Goal: Task Accomplishment & Management: Complete application form

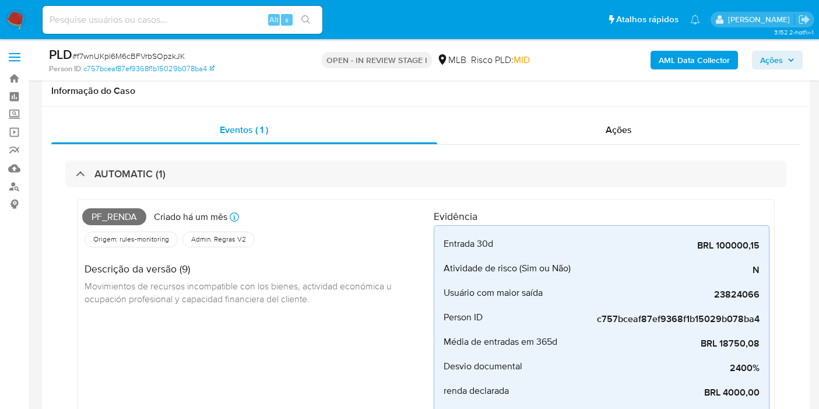
scroll to position [506, 0]
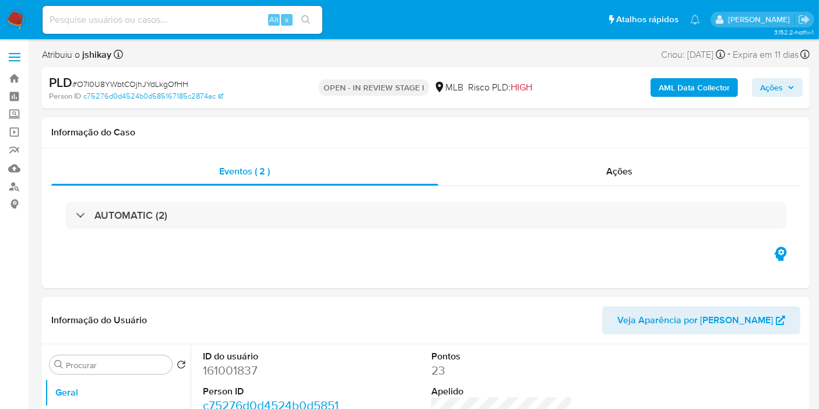
select select "10"
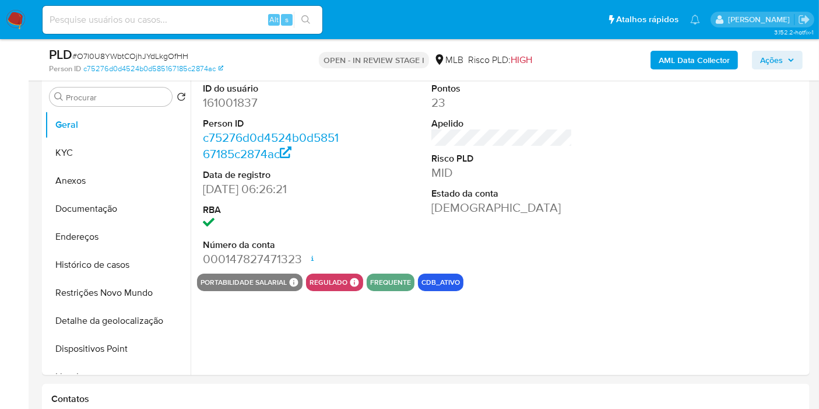
select select "10"
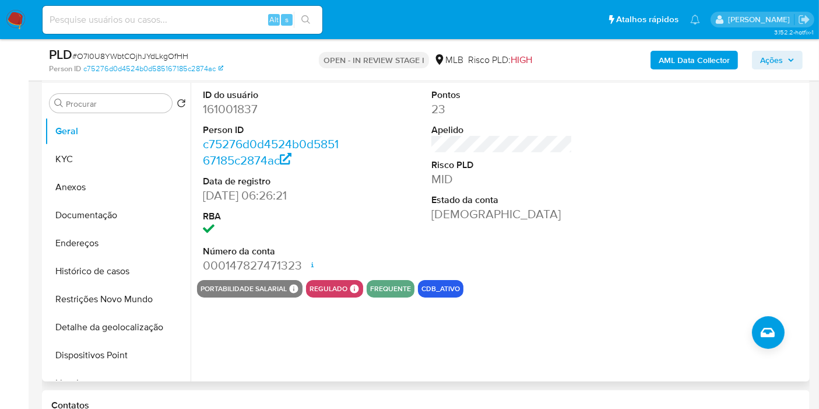
scroll to position [220, 0]
click at [94, 160] on button "KYC" at bounding box center [113, 159] width 136 height 28
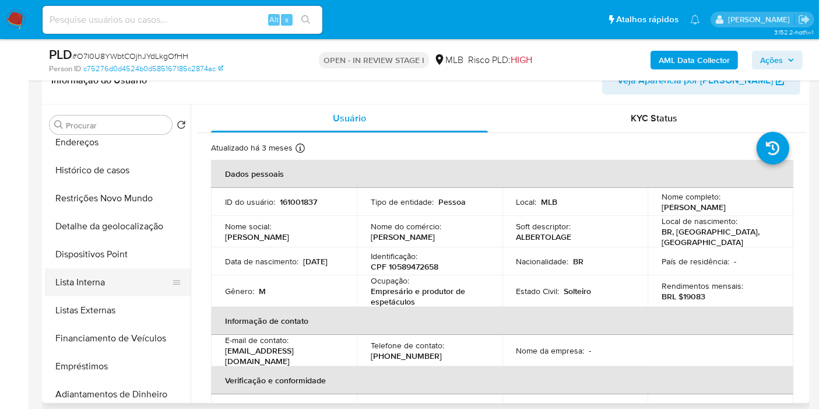
scroll to position [133, 0]
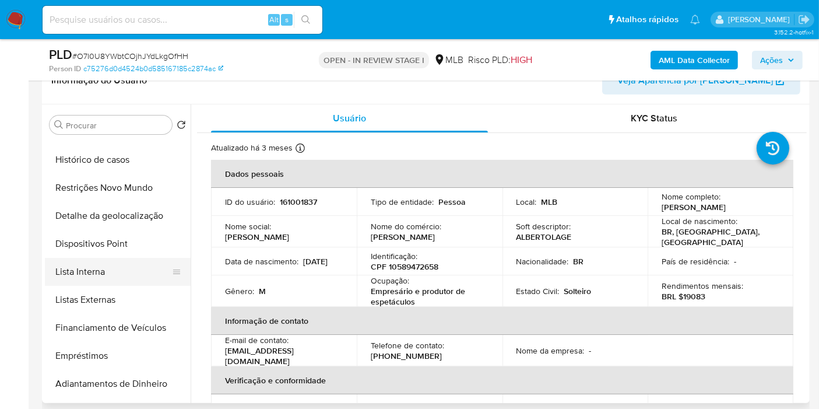
click at [110, 275] on button "Lista Interna" at bounding box center [113, 272] width 136 height 28
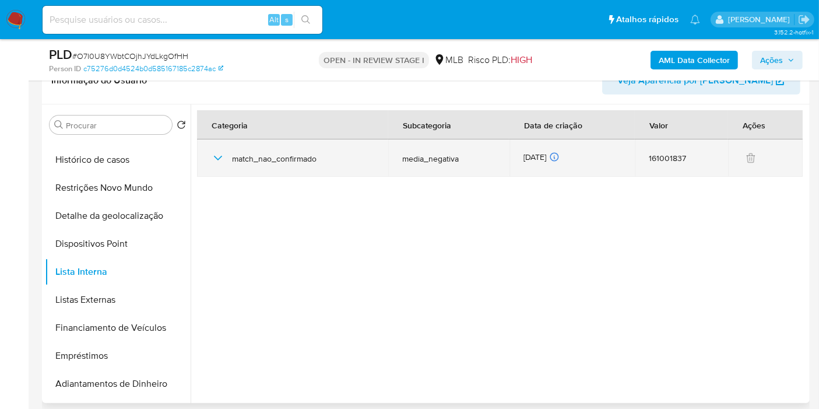
click at [221, 156] on icon "button" at bounding box center [218, 158] width 14 height 14
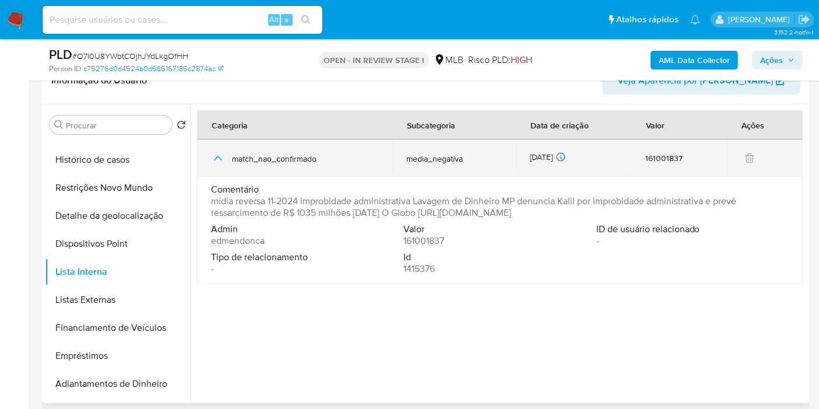
click at [217, 160] on icon "button" at bounding box center [218, 158] width 14 height 14
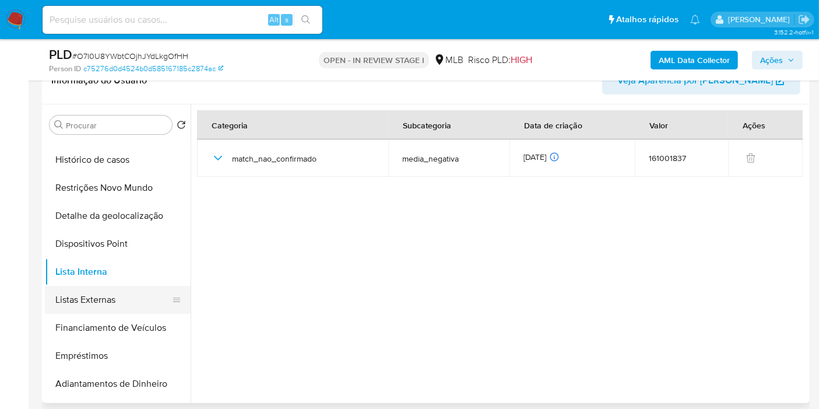
click at [94, 296] on button "Listas Externas" at bounding box center [113, 300] width 136 height 28
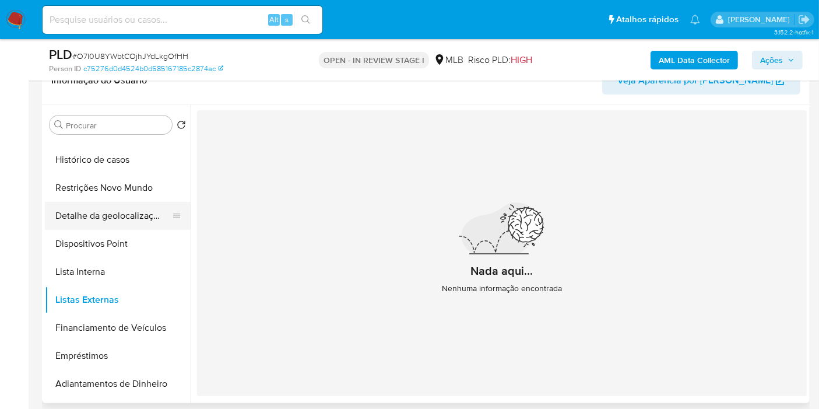
scroll to position [0, 0]
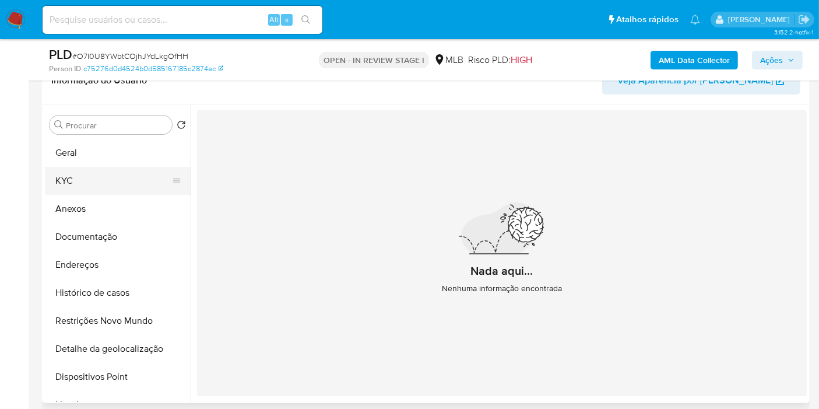
click at [106, 184] on button "KYC" at bounding box center [113, 181] width 136 height 28
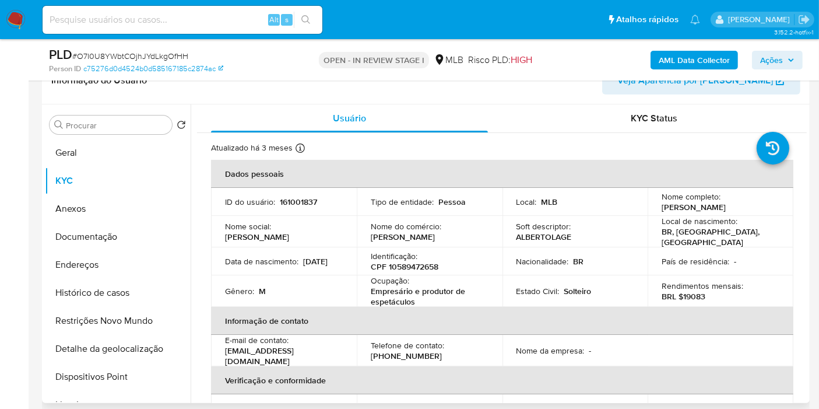
click at [423, 262] on p "CPF 10589472658" at bounding box center [405, 266] width 68 height 10
copy p "10589472658"
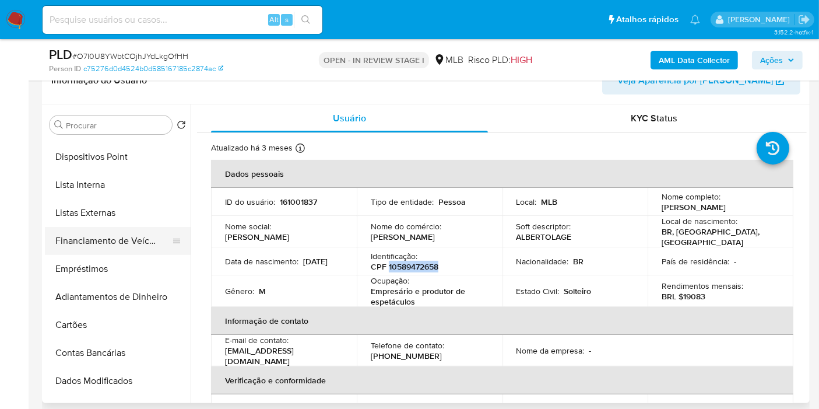
scroll to position [194, 0]
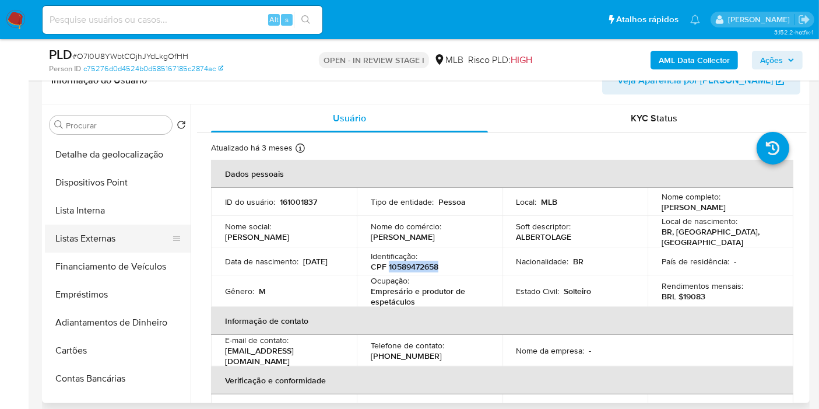
click at [129, 229] on button "Listas Externas" at bounding box center [113, 239] width 136 height 28
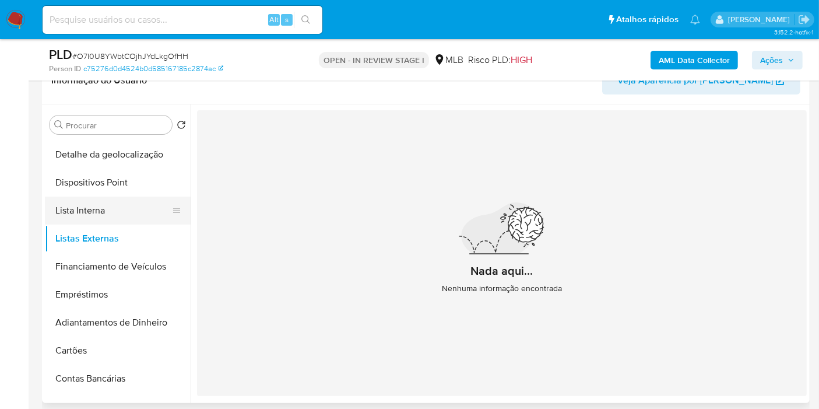
click at [81, 201] on button "Lista Interna" at bounding box center [113, 211] width 136 height 28
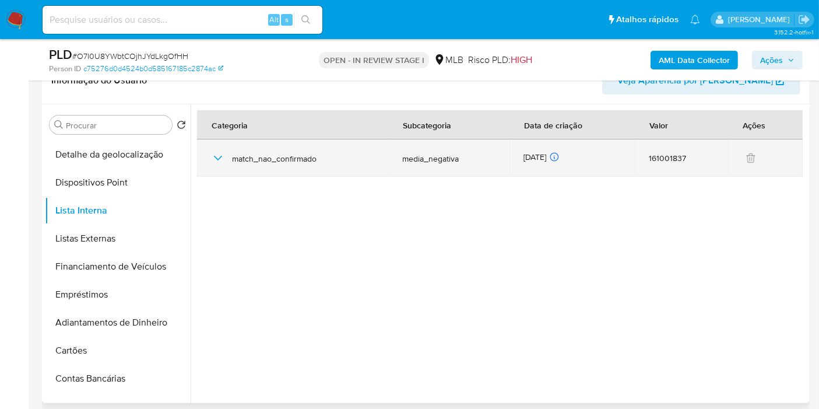
click at [208, 157] on td "match_nao_confirmado" at bounding box center [292, 157] width 191 height 37
click at [218, 156] on icon "button" at bounding box center [218, 158] width 14 height 14
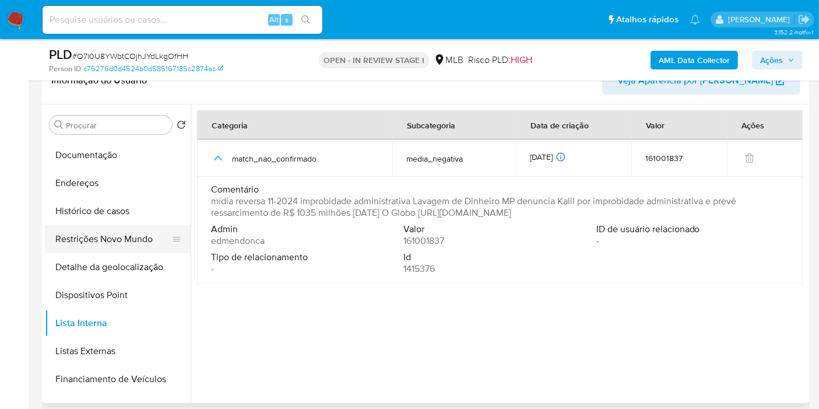
scroll to position [72, 0]
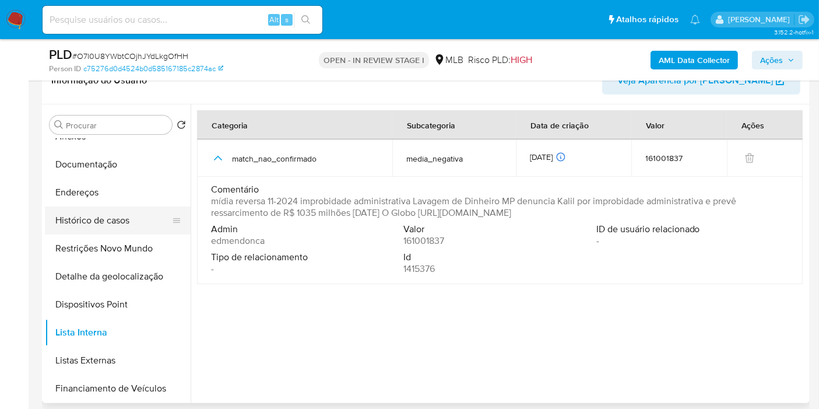
click at [138, 225] on button "Histórico de casos" at bounding box center [113, 220] width 136 height 28
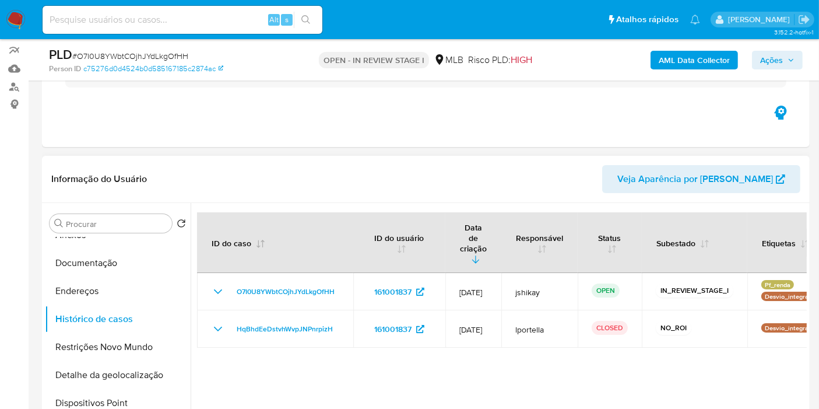
scroll to position [129, 0]
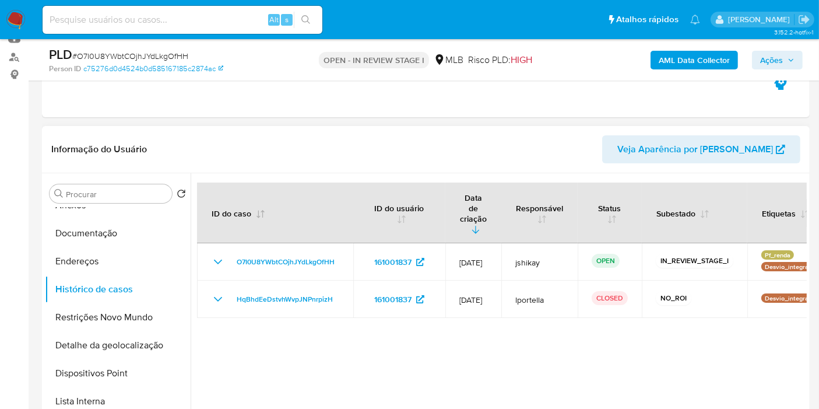
click at [288, 183] on th "ID do caso" at bounding box center [275, 213] width 156 height 61
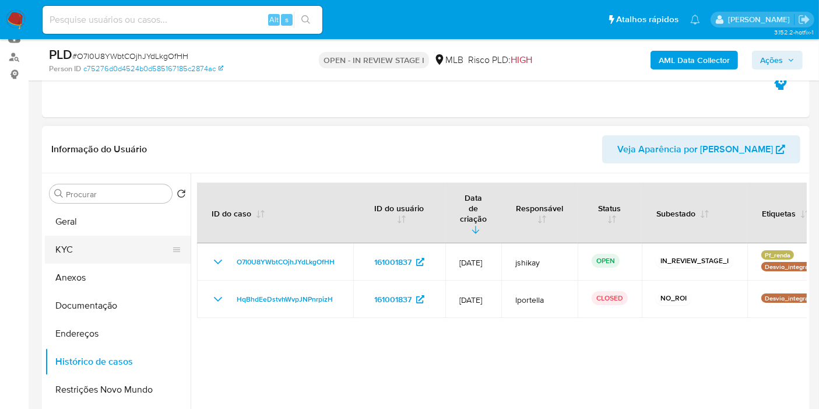
click at [106, 244] on button "KYC" at bounding box center [113, 250] width 136 height 28
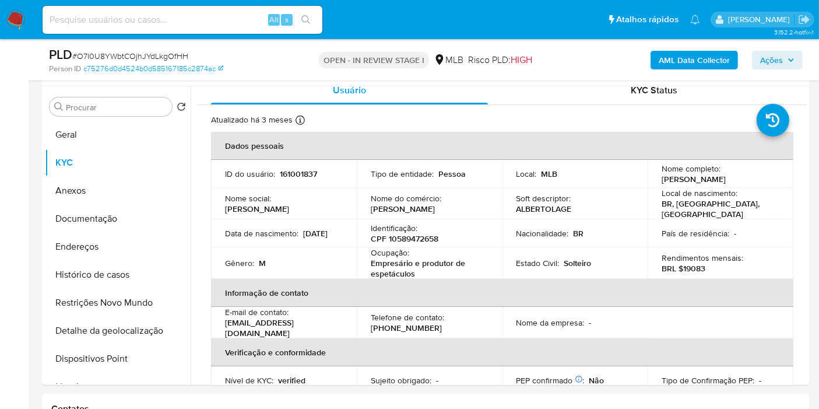
scroll to position [574, 0]
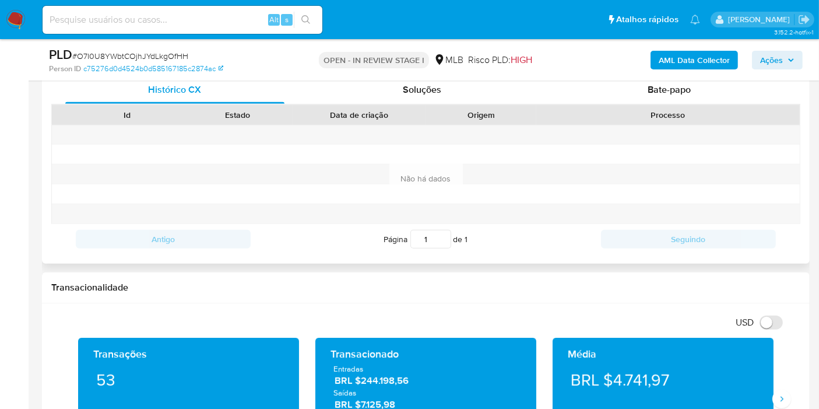
drag, startPoint x: 795, startPoint y: 296, endPoint x: 769, endPoint y: 220, distance: 80.4
click at [795, 296] on div "Transacionalidade" at bounding box center [426, 287] width 768 height 31
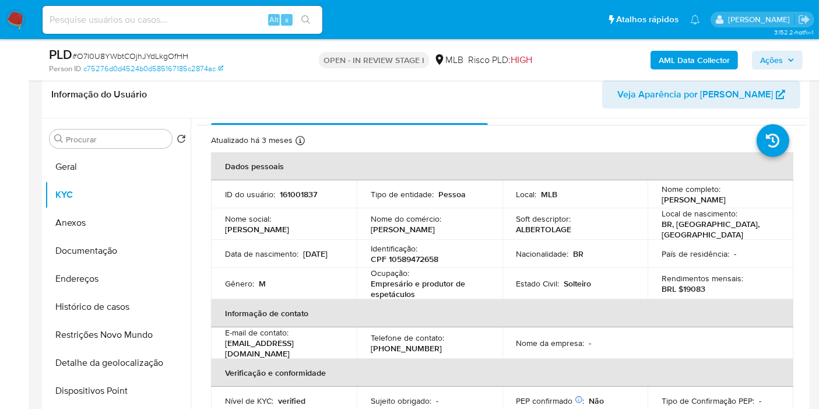
scroll to position [0, 0]
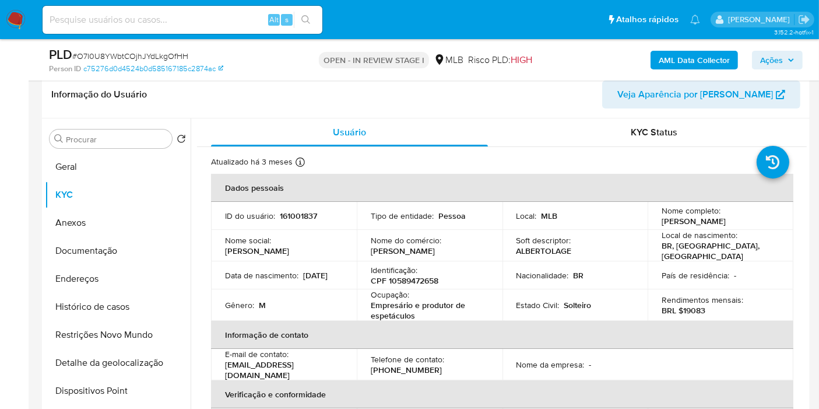
click at [677, 218] on p "Alberto Lage Paula Carvalho Rezende" at bounding box center [694, 221] width 64 height 10
click at [674, 219] on p "Alberto Lage Paula Carvalho Rezende" at bounding box center [694, 221] width 64 height 10
drag, startPoint x: 660, startPoint y: 219, endPoint x: 693, endPoint y: 226, distance: 34.1
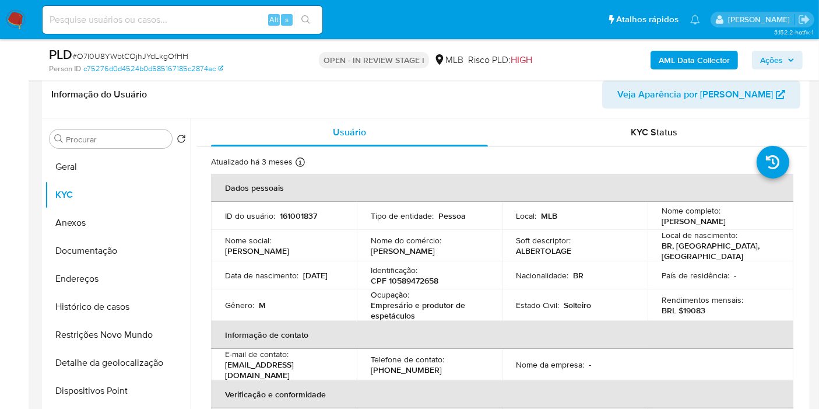
click at [693, 226] on p "Alberto Lage Paula Carvalho Rezende" at bounding box center [694, 221] width 64 height 10
copy p "Alberto Lage Paula Carvalho Rezende"
click at [772, 225] on div "Nome completo : Alberto Lage Paula Carvalho Rezende" at bounding box center [721, 215] width 118 height 21
click at [395, 282] on p "CPF 10589472658" at bounding box center [405, 280] width 68 height 10
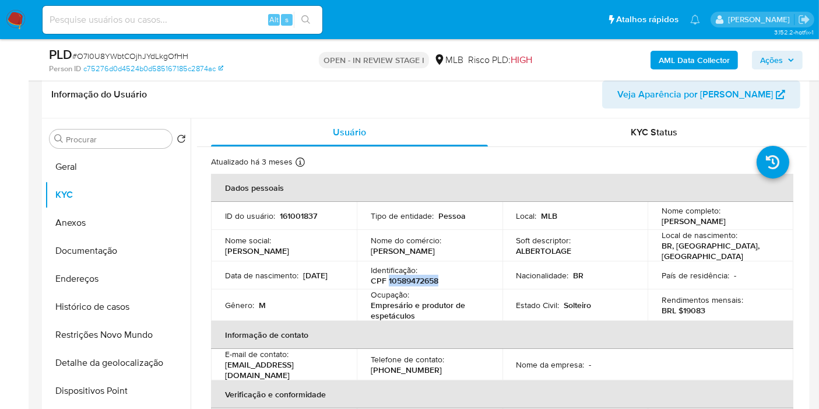
copy p "10589472658"
drag, startPoint x: 774, startPoint y: 245, endPoint x: 767, endPoint y: 245, distance: 7.6
click at [774, 245] on div "Local de nascimento : BR, MG, Belo Horizonte" at bounding box center [721, 245] width 118 height 31
click at [121, 252] on button "Documentação" at bounding box center [113, 251] width 136 height 28
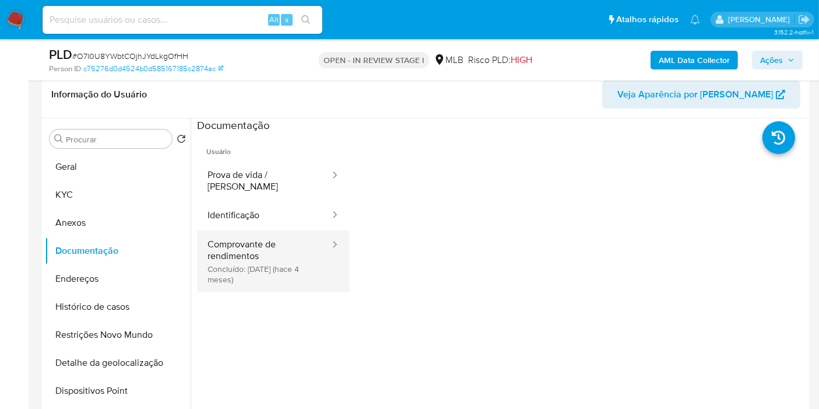
click at [265, 247] on button "Comprovante de rendimentos Concluído: 19/04/2025 (hace 4 meses)" at bounding box center [264, 261] width 134 height 62
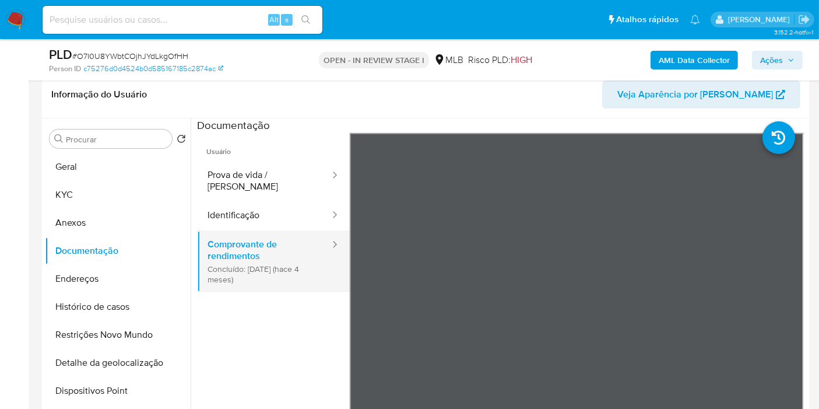
scroll to position [2, 0]
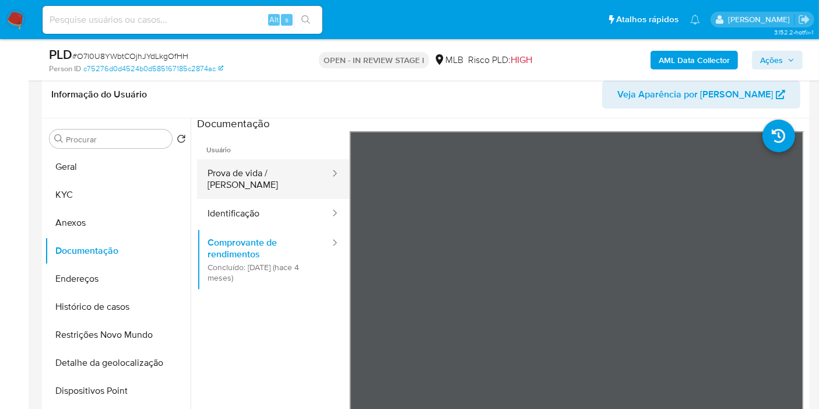
click at [329, 177] on icon at bounding box center [335, 173] width 12 height 12
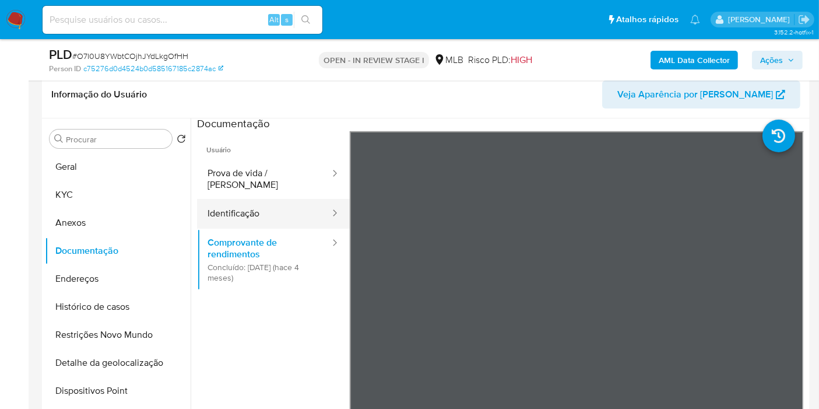
click at [265, 199] on button "Identificação" at bounding box center [264, 214] width 134 height 30
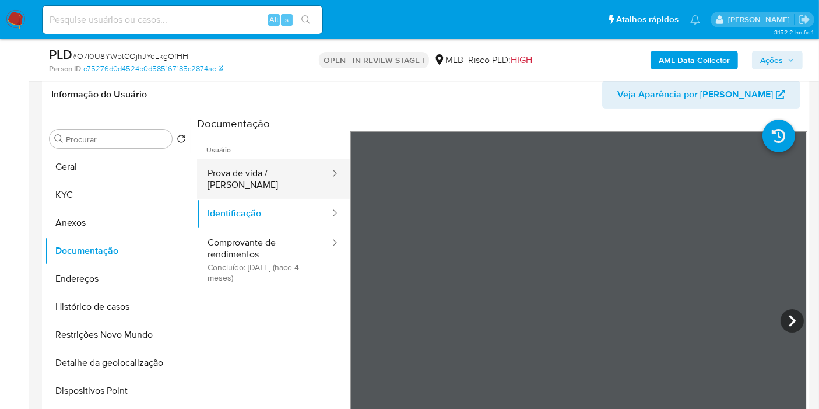
click at [265, 176] on button "Prova de vida / Selfie" at bounding box center [264, 179] width 134 height 40
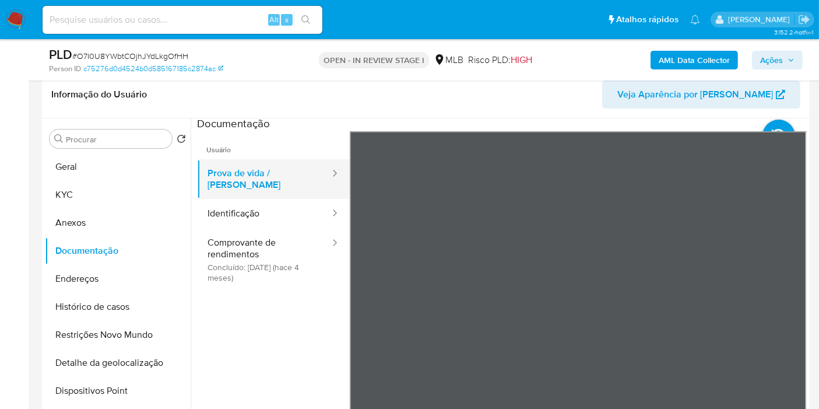
click at [265, 176] on button "Prova de vida / Selfie" at bounding box center [264, 179] width 134 height 40
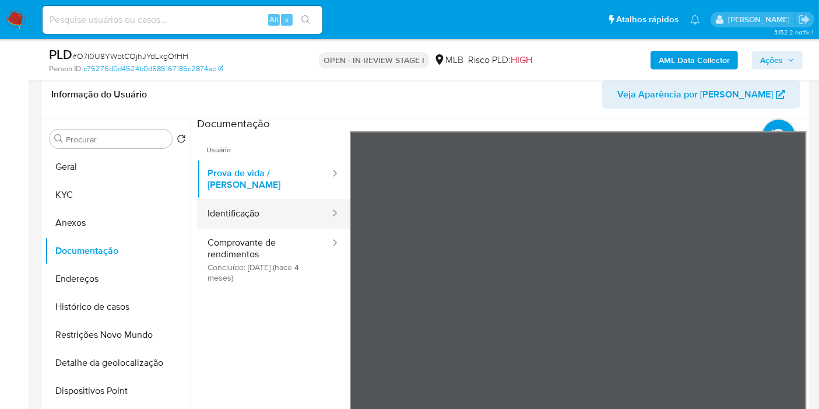
click at [286, 205] on button "Identificação" at bounding box center [264, 214] width 134 height 30
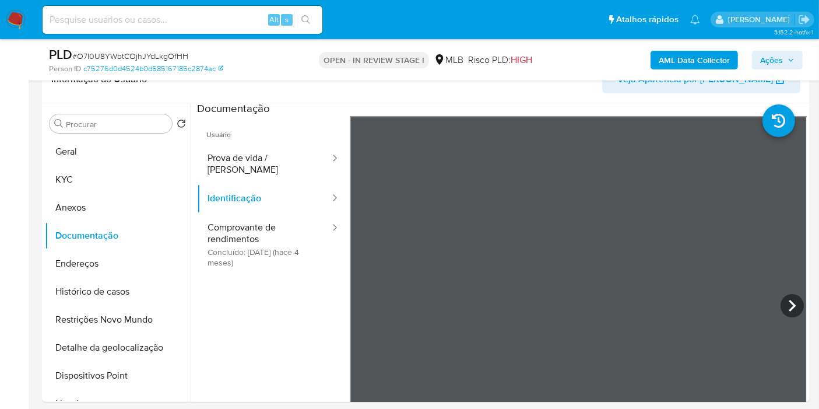
scroll to position [227, 0]
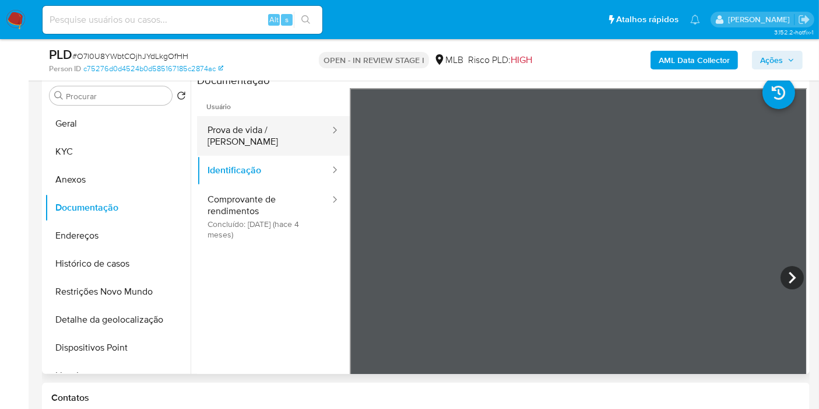
click at [275, 129] on button "Prova de vida / Selfie" at bounding box center [264, 136] width 134 height 40
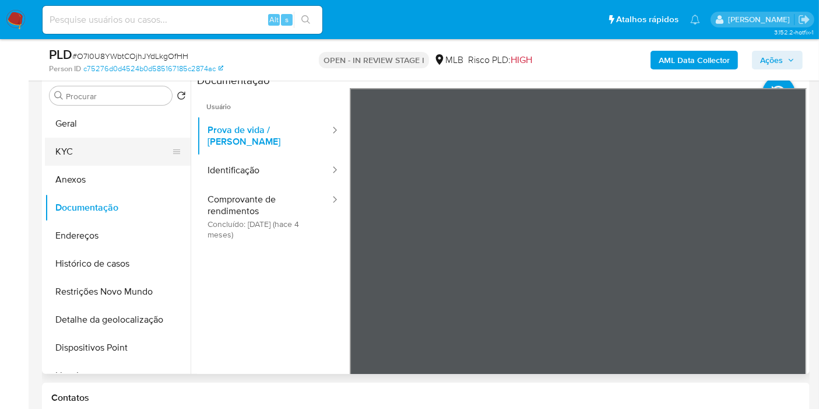
click at [67, 154] on button "KYC" at bounding box center [113, 152] width 136 height 28
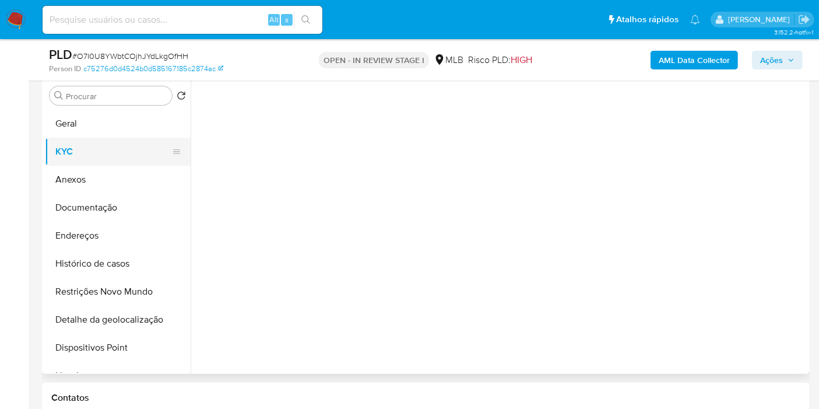
scroll to position [0, 0]
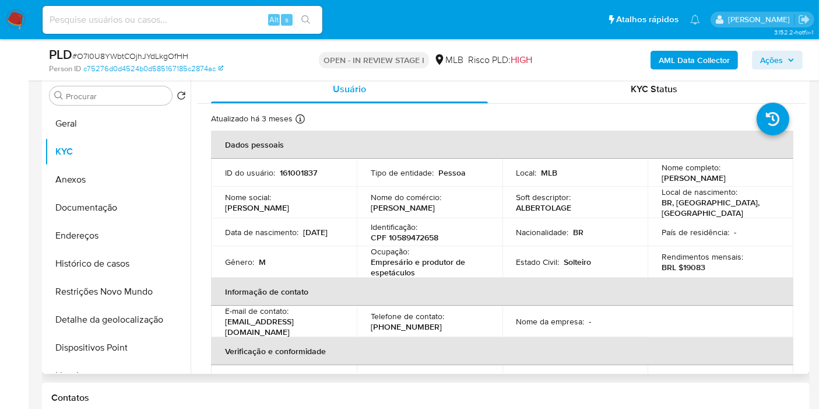
click at [372, 243] on td "Identificação : CPF 10589472658" at bounding box center [430, 232] width 146 height 28
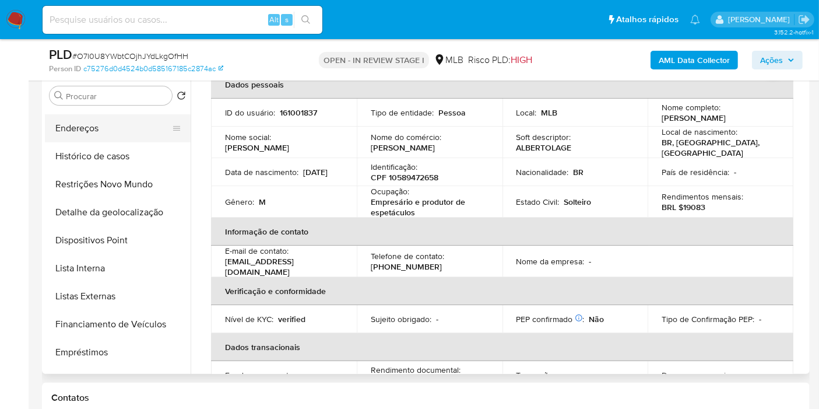
scroll to position [108, 0]
click at [121, 271] on button "Lista Interna" at bounding box center [113, 268] width 136 height 28
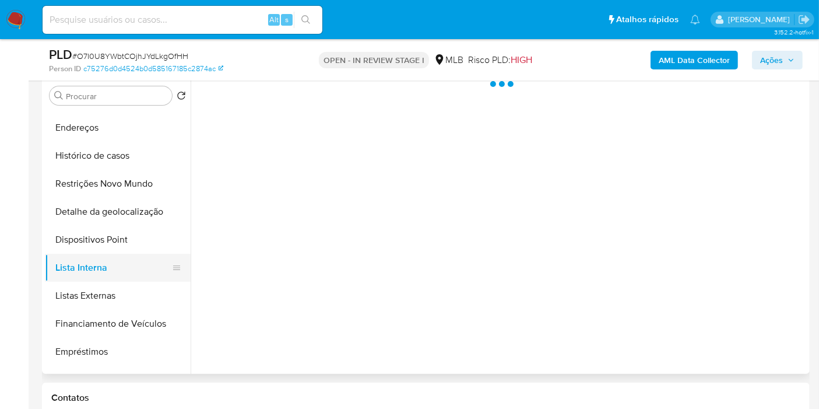
scroll to position [0, 0]
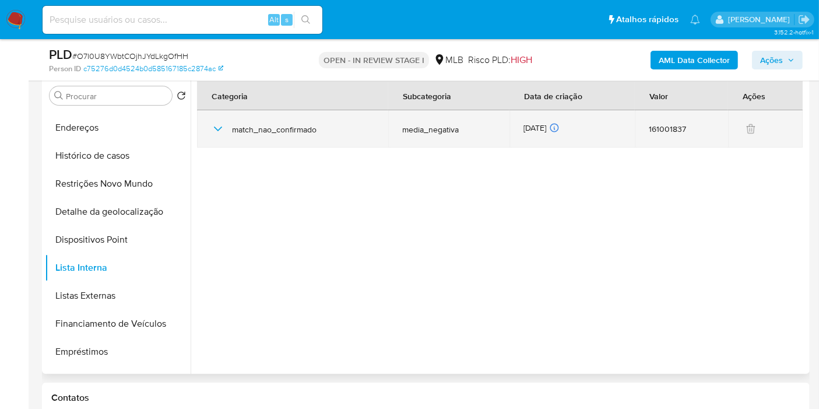
click at [213, 127] on icon "button" at bounding box center [218, 129] width 14 height 14
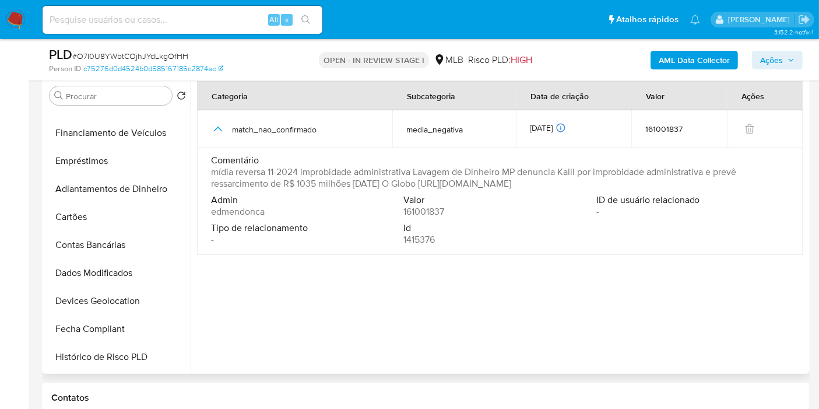
scroll to position [259, 0]
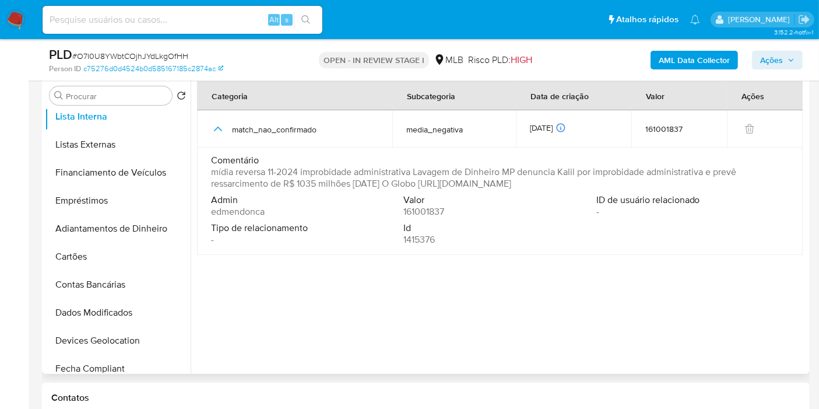
click at [188, 215] on div "Procurar Retornar ao pedido padrão Geral KYC Anexos Documentação Endereços Hist…" at bounding box center [426, 224] width 762 height 299
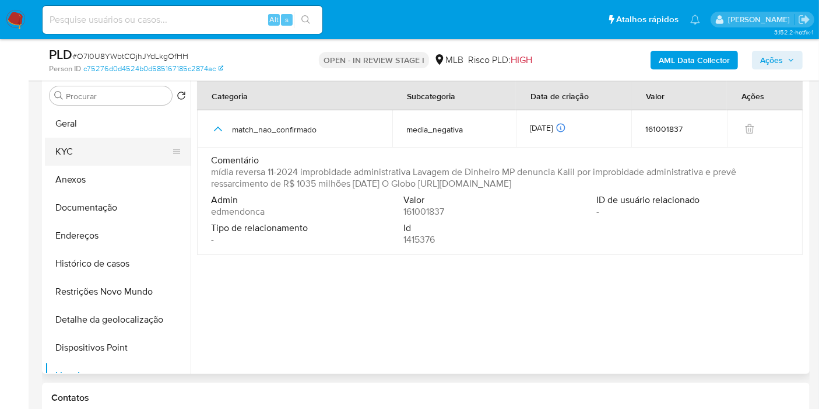
click at [88, 149] on button "KYC" at bounding box center [113, 152] width 136 height 28
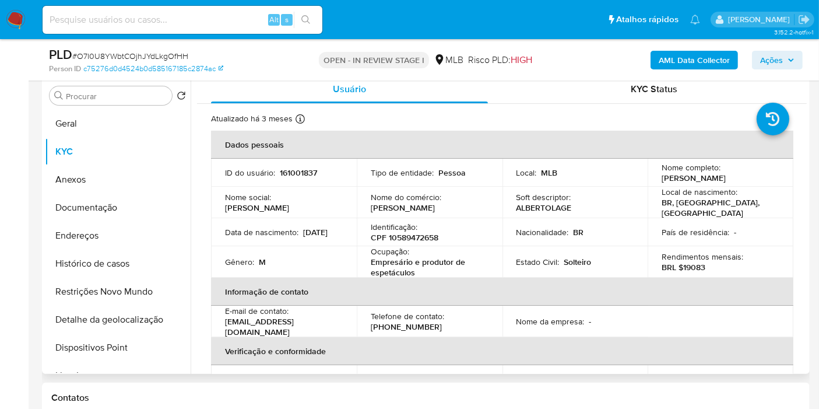
click at [685, 181] on p "Alberto Lage Paula Carvalho Rezende" at bounding box center [694, 178] width 64 height 10
click at [685, 182] on p "Alberto Lage Paula Carvalho Rezende" at bounding box center [694, 178] width 64 height 10
copy div "Nome completo : Alberto Lage Paula Carvalho Rezende"
click at [673, 175] on p "Alberto Lage Paula Carvalho Rezende" at bounding box center [694, 178] width 64 height 10
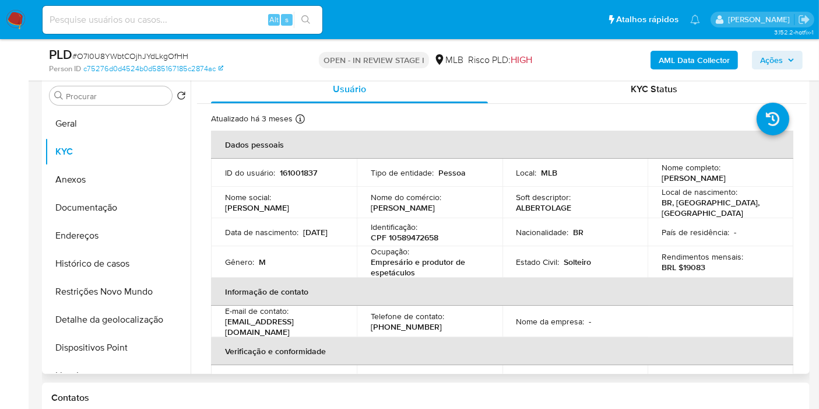
drag, startPoint x: 659, startPoint y: 177, endPoint x: 697, endPoint y: 183, distance: 38.4
click at [697, 183] on p "Alberto Lage Paula Carvalho Rezende" at bounding box center [694, 178] width 64 height 10
copy p "Alberto Lage Paula Carvalho Rezende"
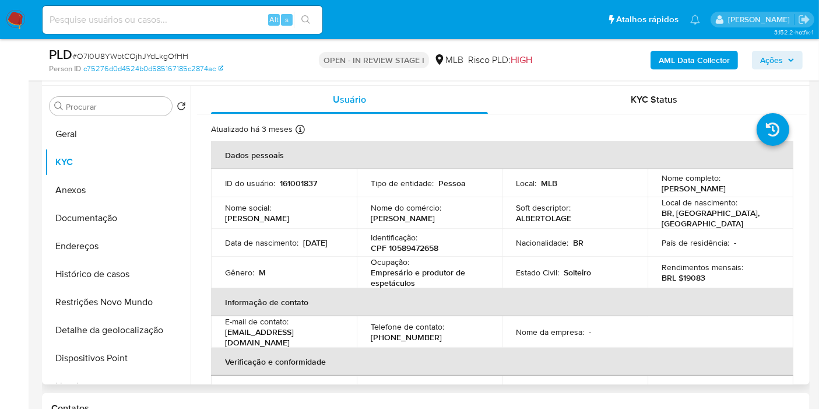
scroll to position [216, 0]
click at [121, 135] on button "Geral" at bounding box center [113, 135] width 136 height 28
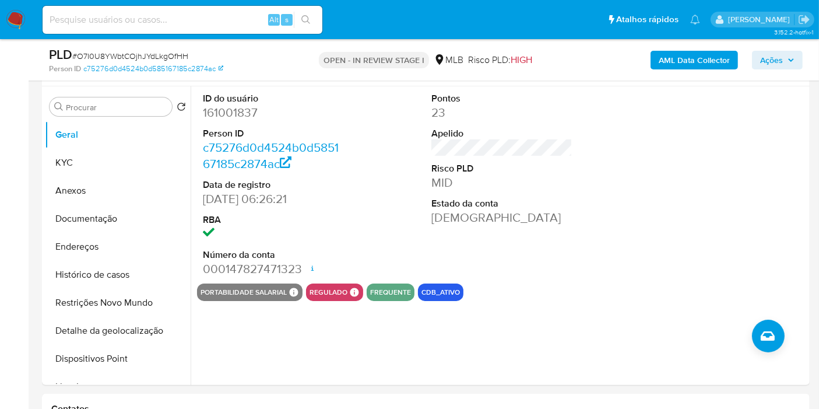
drag, startPoint x: 798, startPoint y: 119, endPoint x: 829, endPoint y: 99, distance: 37.0
click at [798, 119] on div at bounding box center [731, 184] width 153 height 197
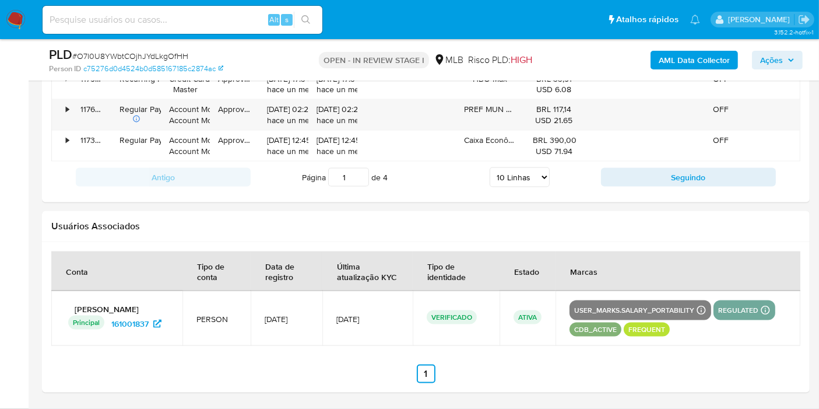
scroll to position [1655, 0]
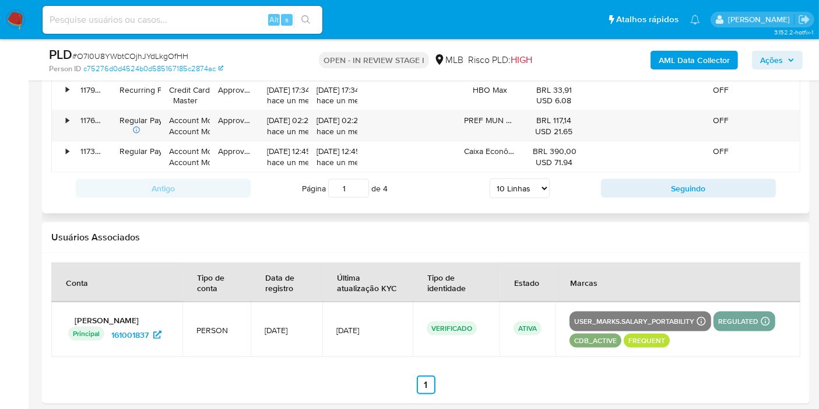
click at [504, 179] on select "5 Linhas 10 Linhas 20 Linhas 25 Linhas 50 Linhas 100 Linhas" at bounding box center [520, 188] width 60 height 20
select select "100"
click at [490, 178] on select "5 Linhas 10 Linhas 20 Linhas 25 Linhas 50 Linhas 100 Linhas" at bounding box center [520, 188] width 60 height 20
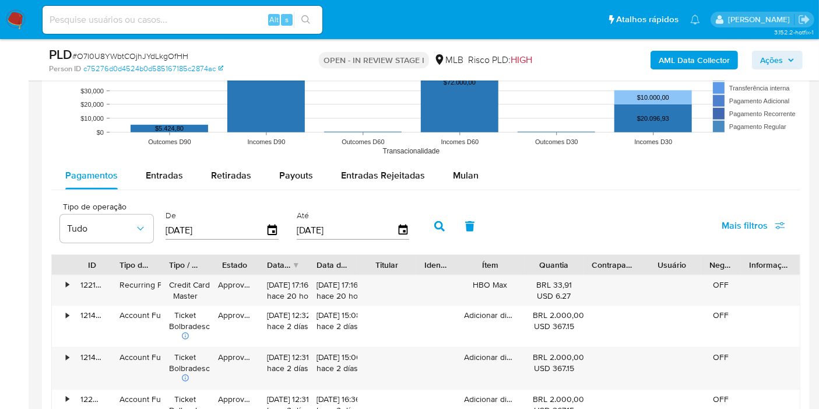
scroll to position [1189, 0]
click at [271, 229] on icon "button" at bounding box center [272, 231] width 20 height 20
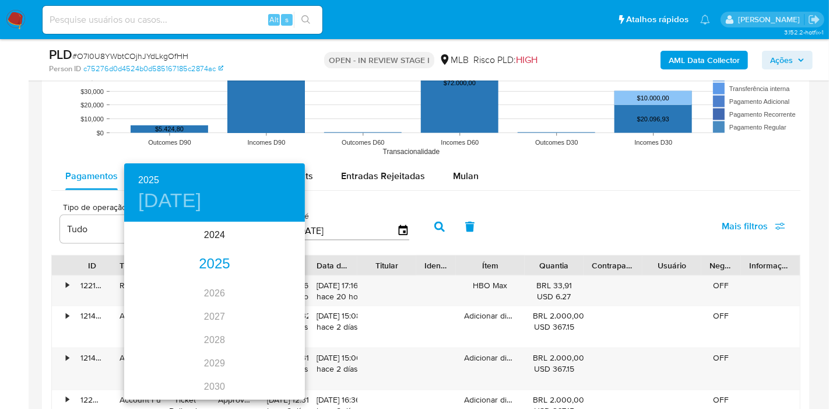
click at [219, 261] on div "2025" at bounding box center [214, 263] width 181 height 23
click at [148, 245] on div "ene." at bounding box center [154, 245] width 60 height 44
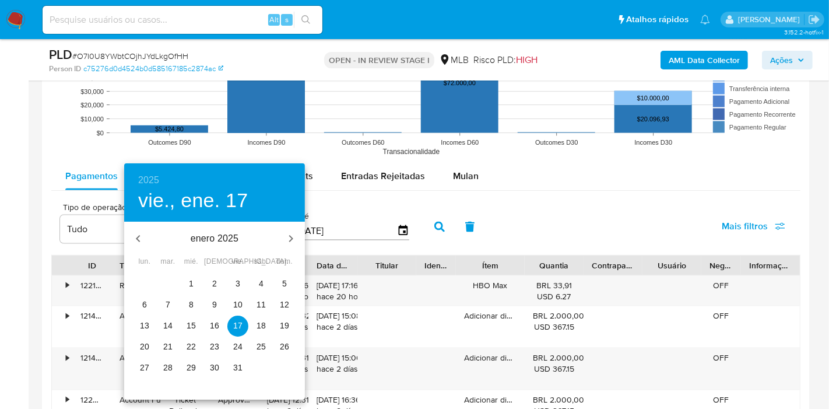
click at [187, 286] on span "1" at bounding box center [191, 284] width 21 height 12
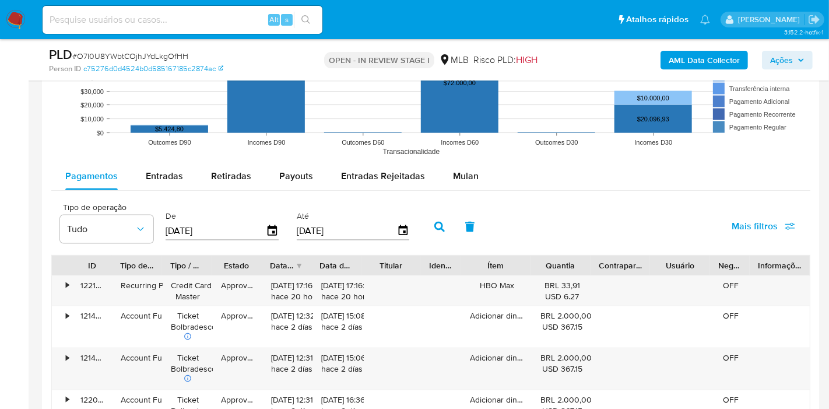
type input "01/01/2025"
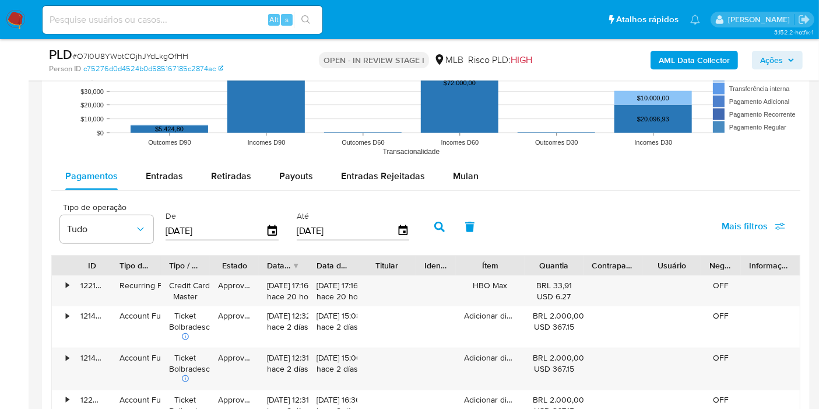
click at [440, 232] on button "button" at bounding box center [440, 227] width 30 height 28
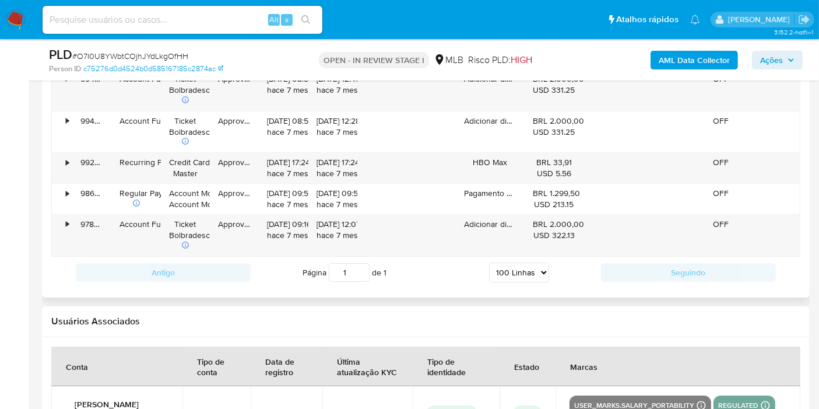
scroll to position [4246, 0]
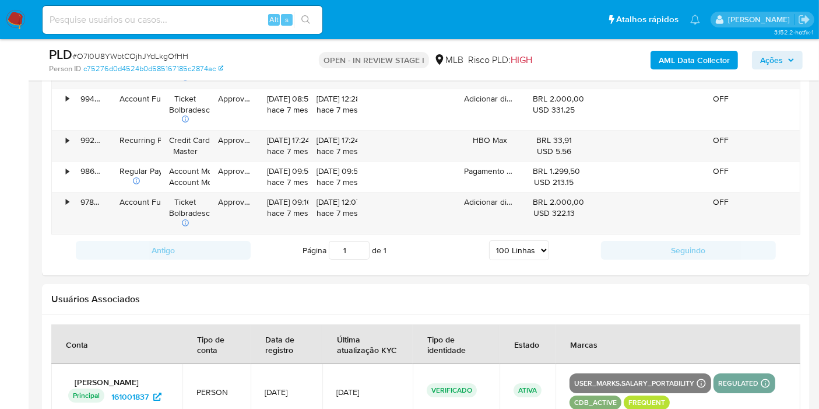
drag, startPoint x: 809, startPoint y: 259, endPoint x: 816, endPoint y: 247, distance: 14.1
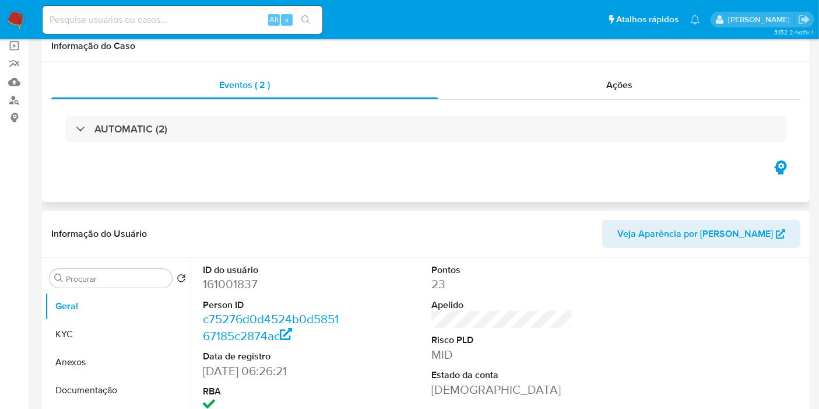
scroll to position [0, 0]
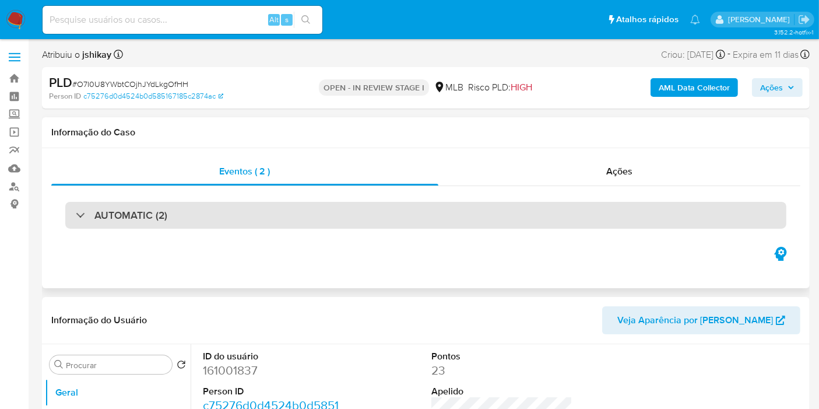
click at [370, 209] on div "AUTOMATIC (2)" at bounding box center [425, 215] width 721 height 27
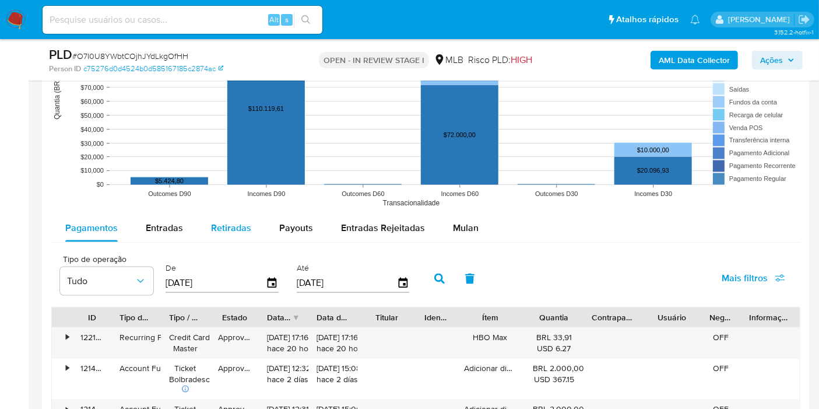
scroll to position [1833, 0]
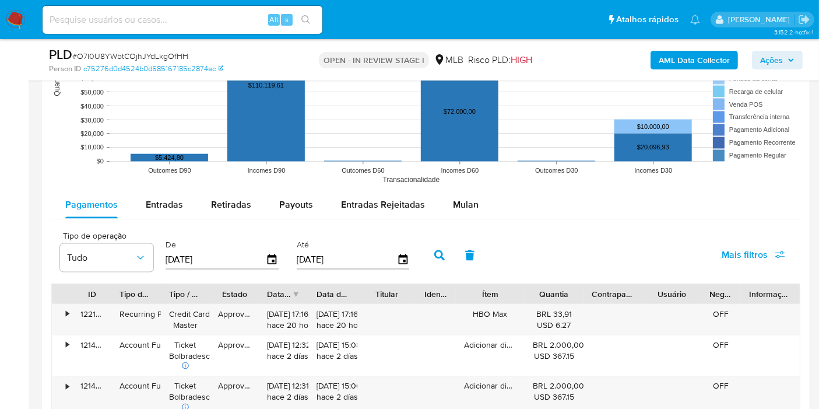
click at [157, 201] on span "Entradas" at bounding box center [164, 204] width 37 height 13
select select "10"
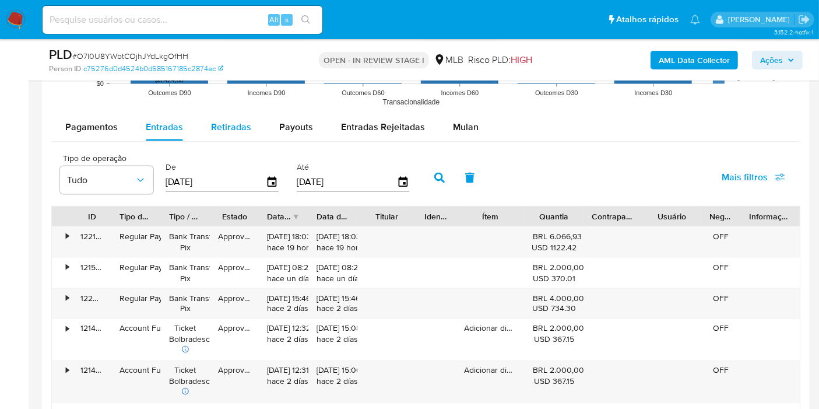
scroll to position [1909, 0]
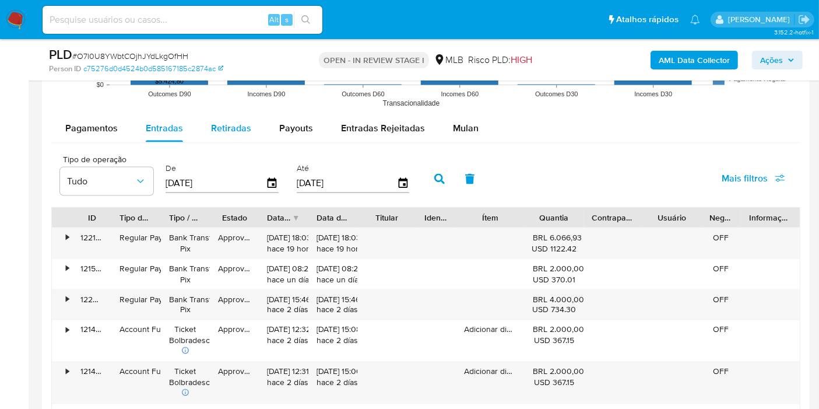
click at [227, 128] on span "Retiradas" at bounding box center [231, 127] width 40 height 13
select select "10"
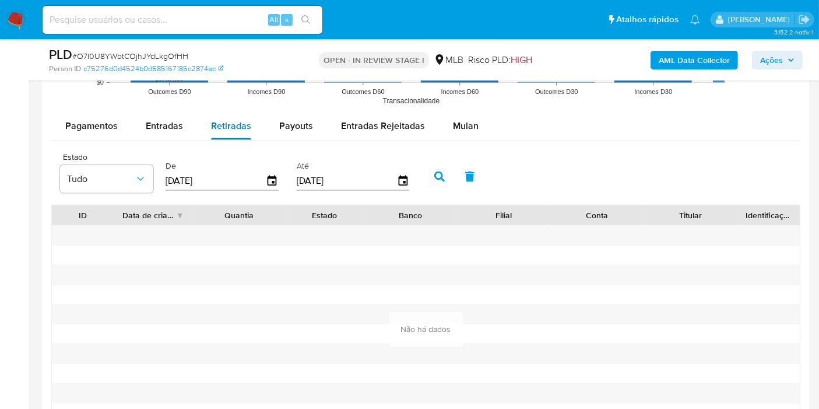
scroll to position [1906, 0]
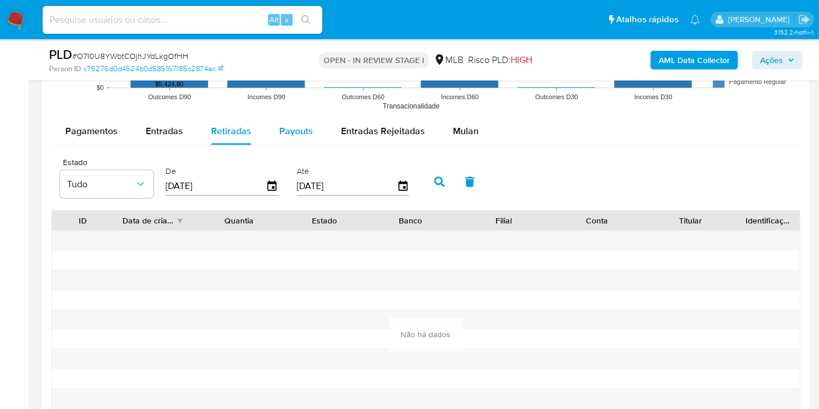
click at [292, 128] on span "Payouts" at bounding box center [296, 130] width 34 height 13
select select "10"
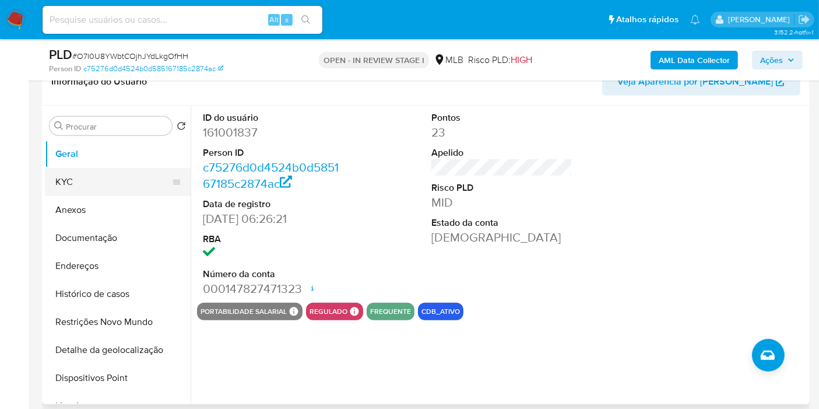
scroll to position [869, 0]
click at [121, 181] on button "KYC" at bounding box center [113, 183] width 136 height 28
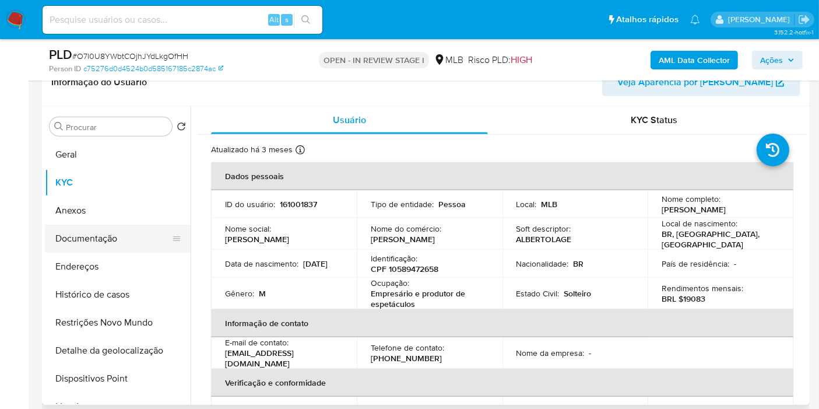
click at [118, 244] on button "Documentação" at bounding box center [113, 239] width 136 height 28
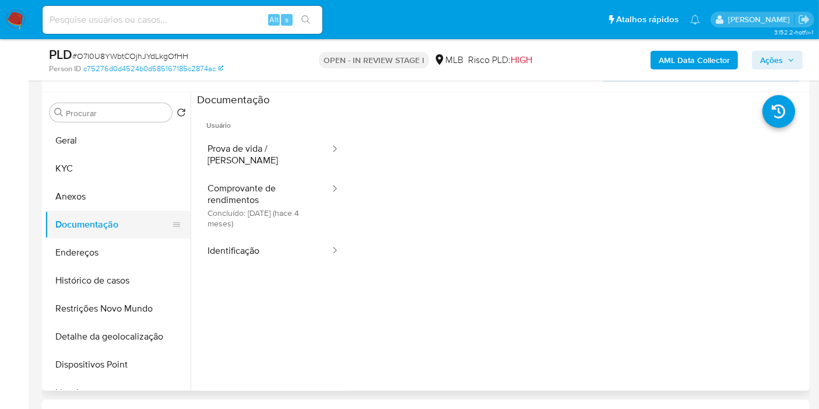
click at [52, 211] on button "Documentação" at bounding box center [113, 225] width 136 height 28
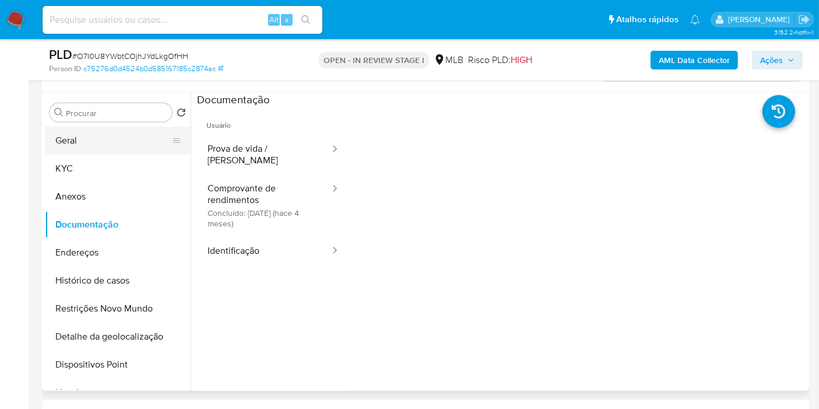
click at [76, 149] on button "Geral" at bounding box center [113, 141] width 136 height 28
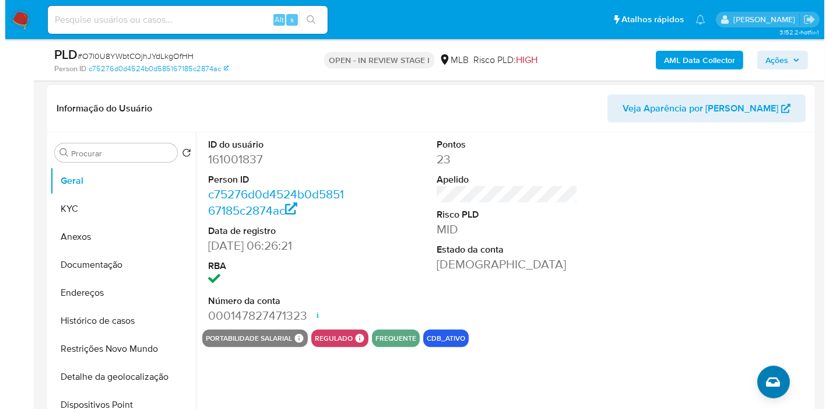
scroll to position [843, 0]
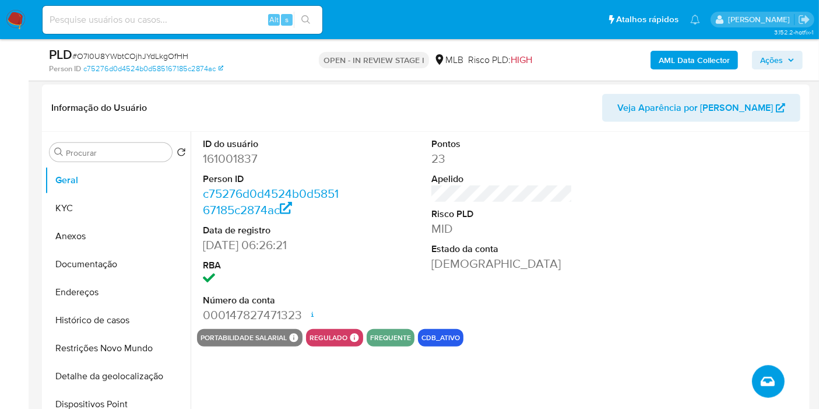
click at [768, 381] on icon "Criar caso manual" at bounding box center [768, 381] width 14 height 14
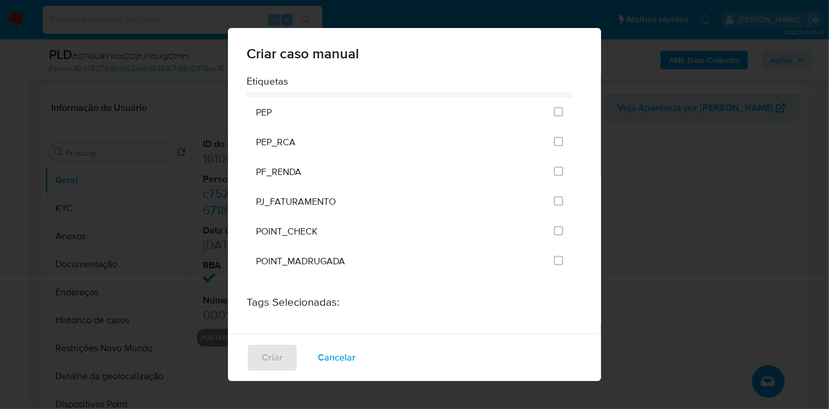
scroll to position [1629, 0]
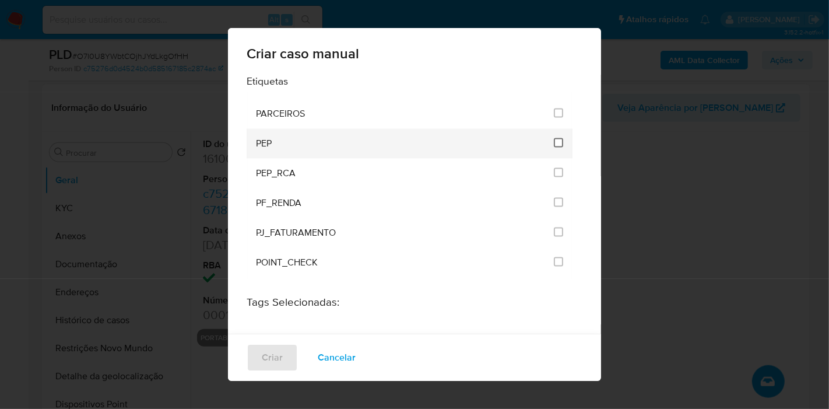
click at [554, 138] on input "2512" at bounding box center [558, 142] width 9 height 9
checkbox input "true"
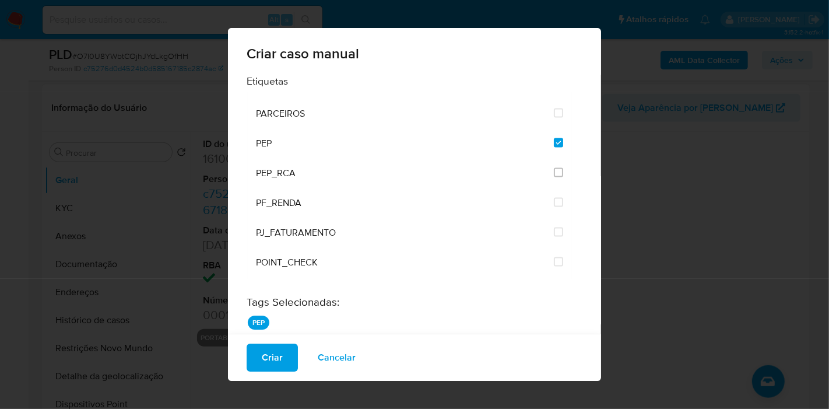
click at [55, 199] on div "Criar caso manual Etiquetas ACCOUNT_MONEY ACCOUNT_MONEY_MLB AML_CATEGORIAS_RIES…" at bounding box center [414, 204] width 829 height 409
drag, startPoint x: 272, startPoint y: 355, endPoint x: 291, endPoint y: 359, distance: 19.1
click at [272, 355] on span "Criar" at bounding box center [272, 358] width 21 height 26
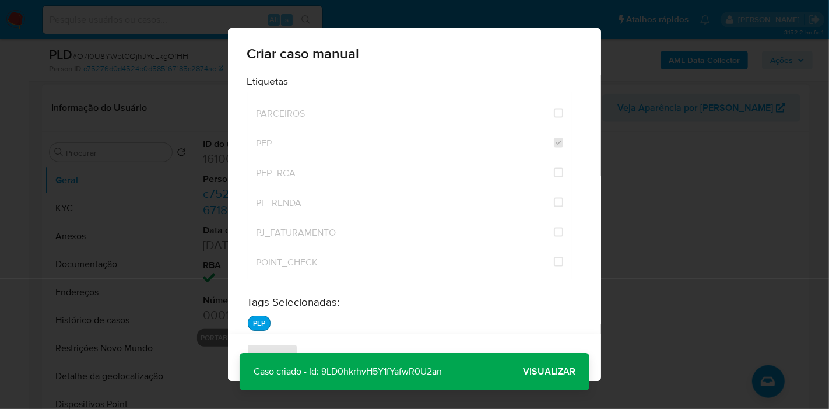
click at [564, 371] on span "Visualizar" at bounding box center [549, 371] width 52 height 0
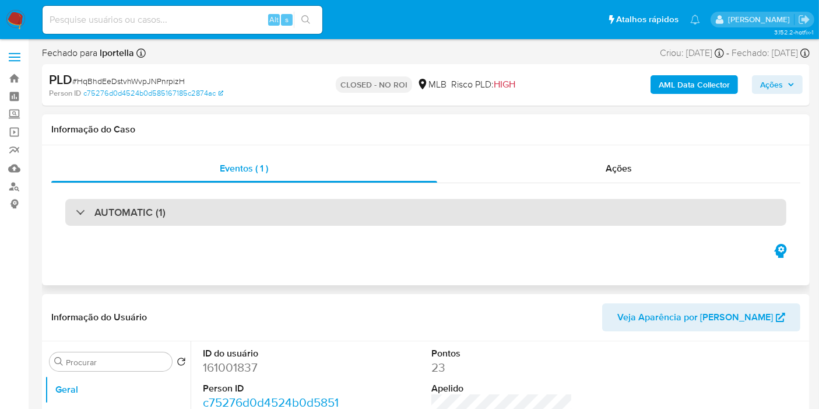
select select "10"
click at [356, 211] on div "AUTOMATIC (1)" at bounding box center [425, 212] width 721 height 27
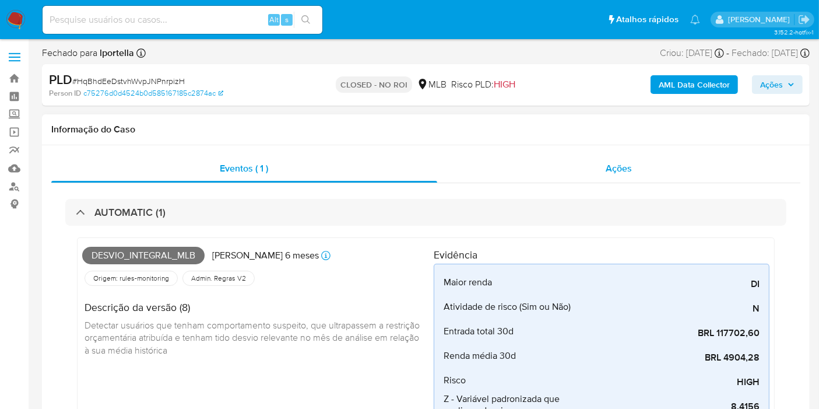
click at [492, 171] on div "Ações" at bounding box center [619, 169] width 364 height 28
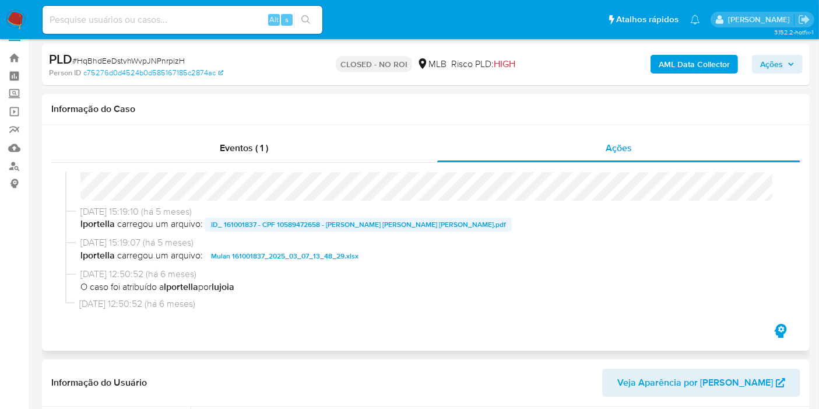
scroll to position [45, 0]
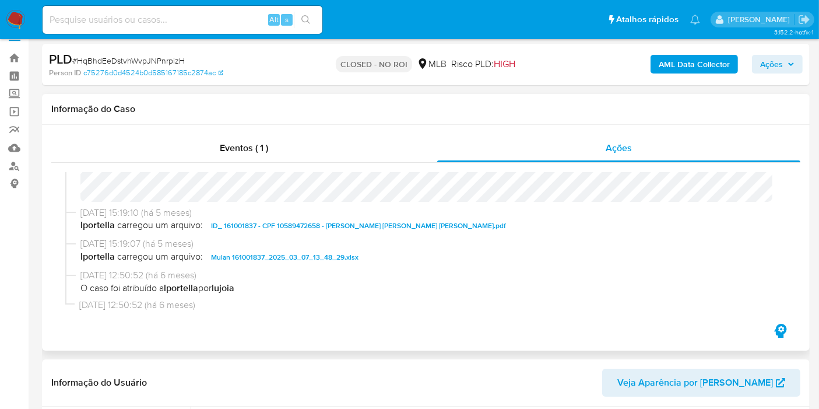
click at [395, 227] on span "ID_ 161001837 - CPF 10589472658 - ALBERTO LAGE PAULA CARVALHO REZENDE.pdf" at bounding box center [358, 226] width 295 height 14
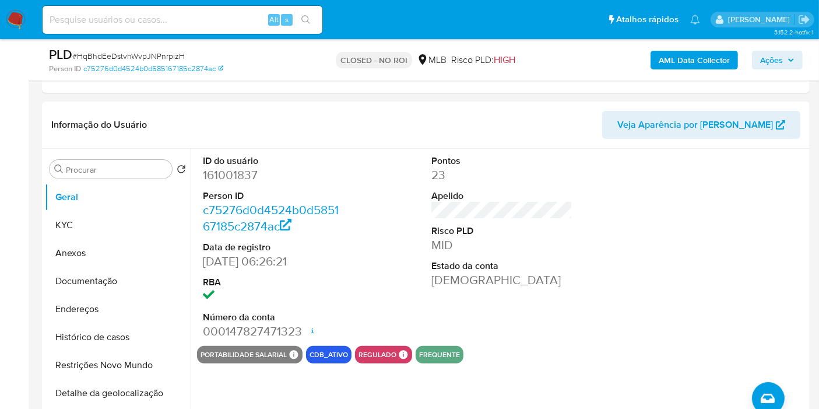
scroll to position [238, 0]
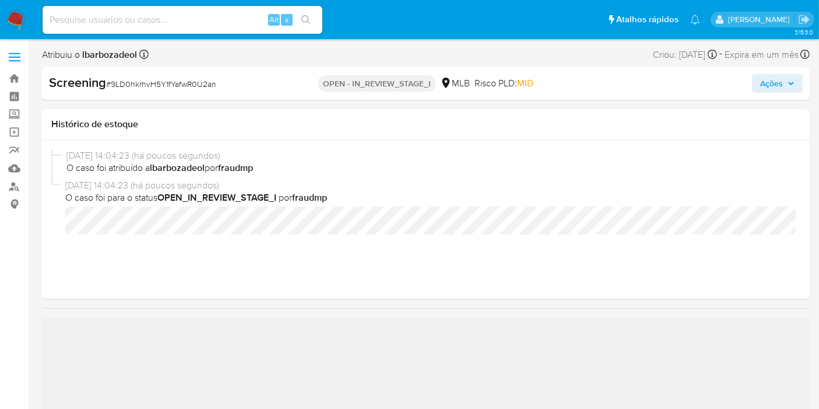
select select "10"
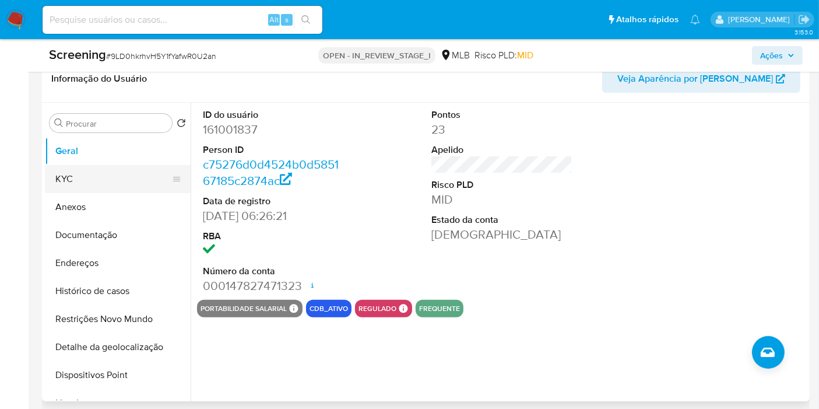
scroll to position [328, 0]
click at [115, 174] on button "KYC" at bounding box center [113, 180] width 136 height 28
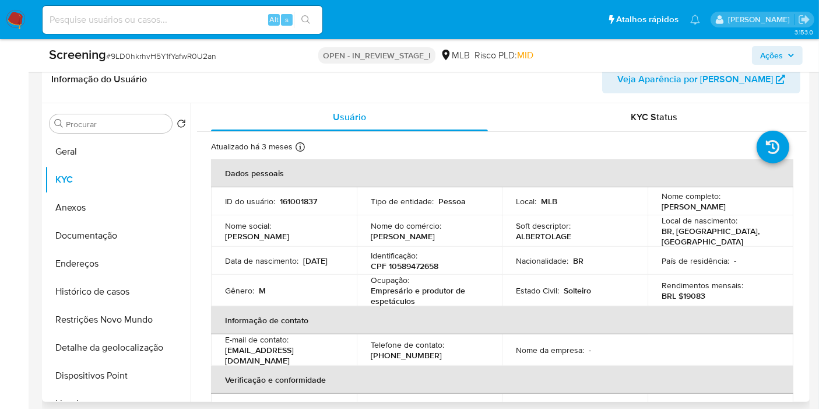
click at [415, 269] on p "CPF 10589472658" at bounding box center [405, 266] width 68 height 10
click at [415, 268] on p "CPF 10589472658" at bounding box center [405, 266] width 68 height 10
click at [415, 269] on p "CPF 10589472658" at bounding box center [405, 266] width 68 height 10
copy p "10589472658"
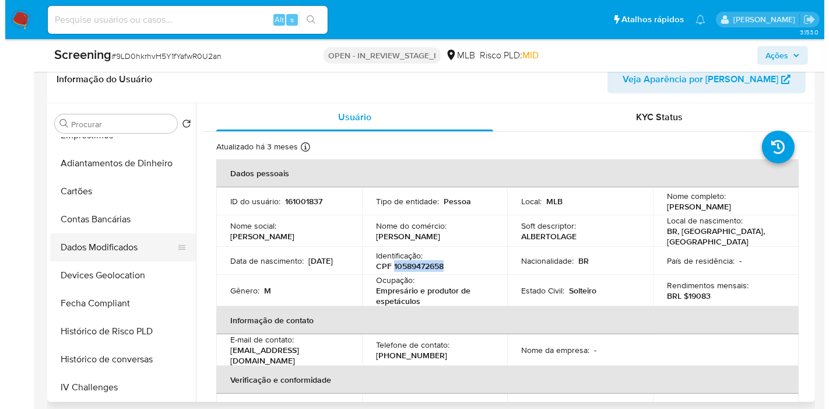
scroll to position [93, 0]
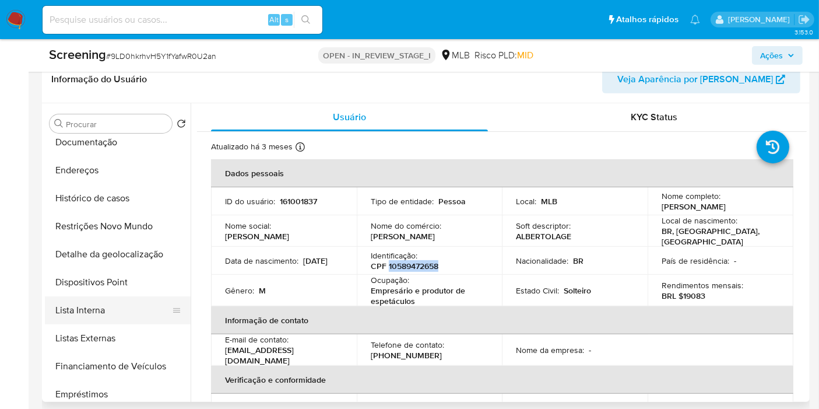
click at [120, 311] on button "Lista Interna" at bounding box center [113, 310] width 136 height 28
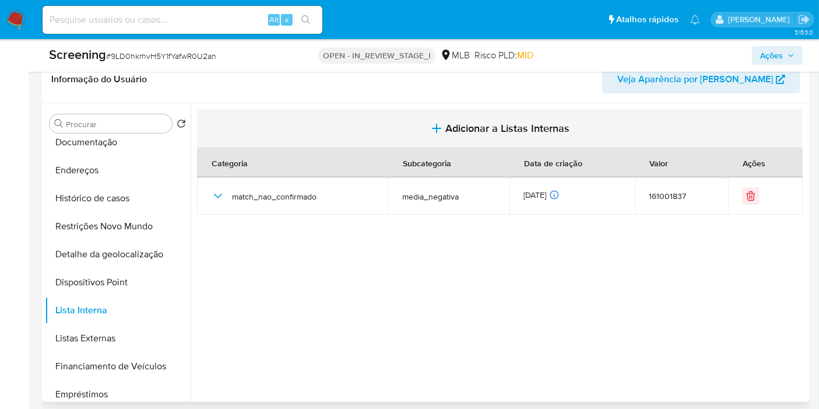
click at [433, 131] on icon "button" at bounding box center [437, 128] width 14 height 14
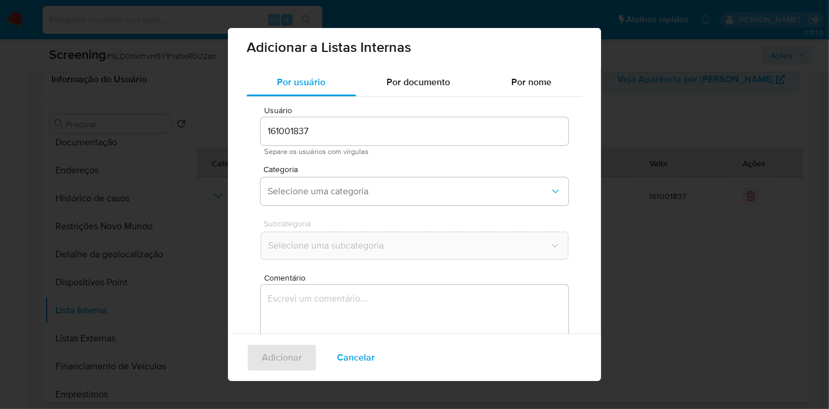
scroll to position [0, 0]
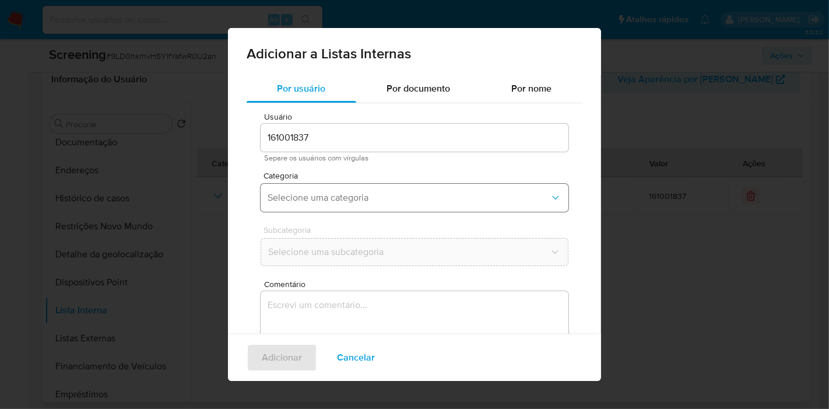
click at [388, 194] on span "Selecione uma categoria" at bounding box center [409, 198] width 282 height 12
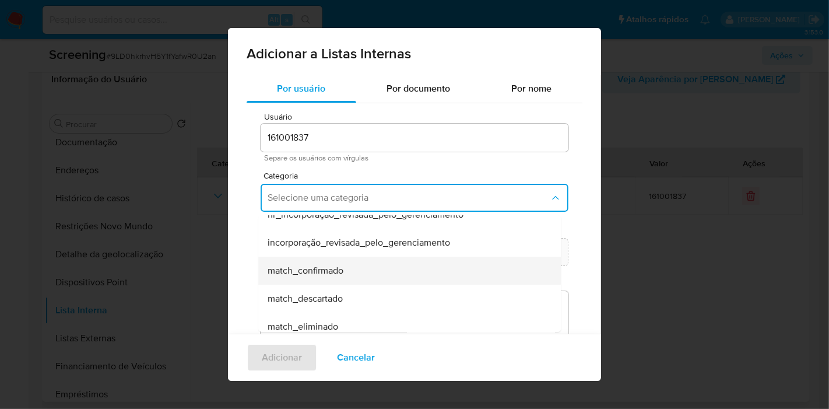
scroll to position [43, 0]
click at [356, 262] on div "match_confirmado" at bounding box center [406, 270] width 277 height 28
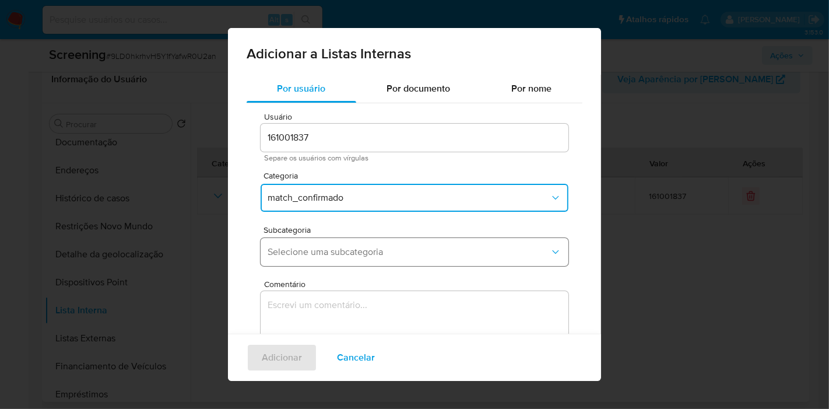
click at [374, 264] on button "Selecione uma subcategoria" at bounding box center [415, 252] width 308 height 28
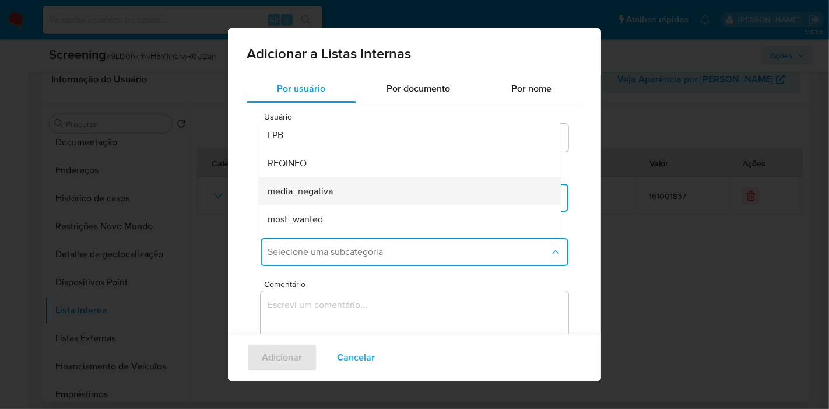
scroll to position [79, 0]
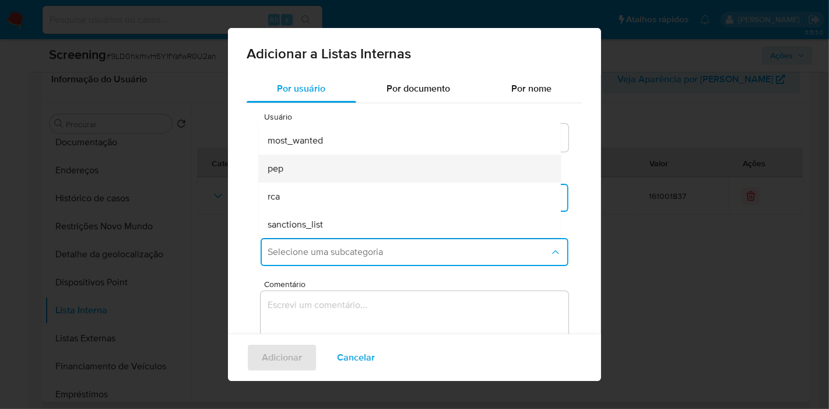
click at [383, 166] on div "pep" at bounding box center [406, 169] width 277 height 28
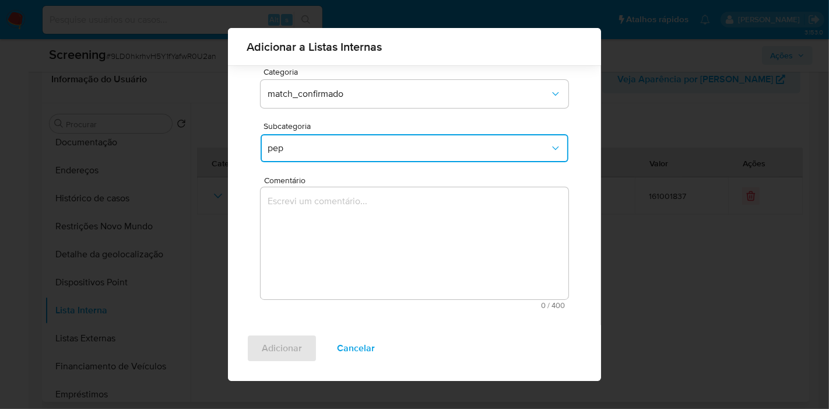
scroll to position [97, 0]
click at [294, 223] on textarea "Comentário" at bounding box center [415, 241] width 308 height 112
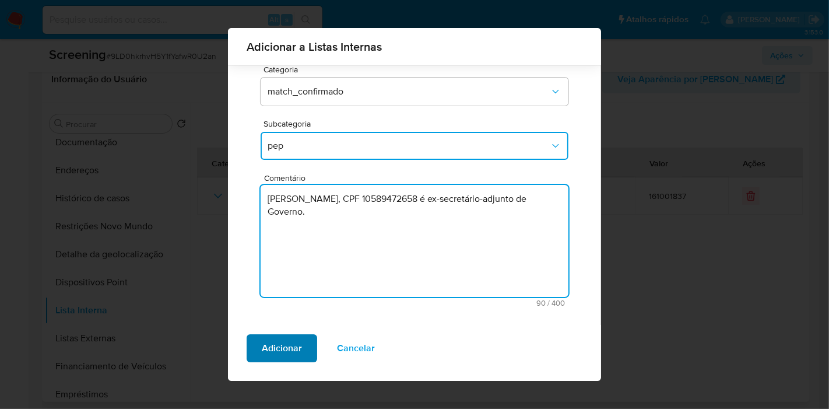
type textarea "[PERSON_NAME], CPF 10589472658 é ex-secretário-adjunto de Governo."
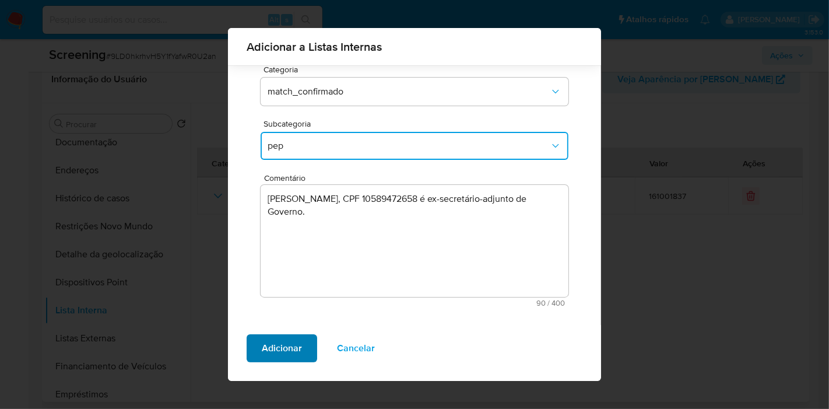
click at [293, 352] on span "Adicionar" at bounding box center [282, 348] width 40 height 26
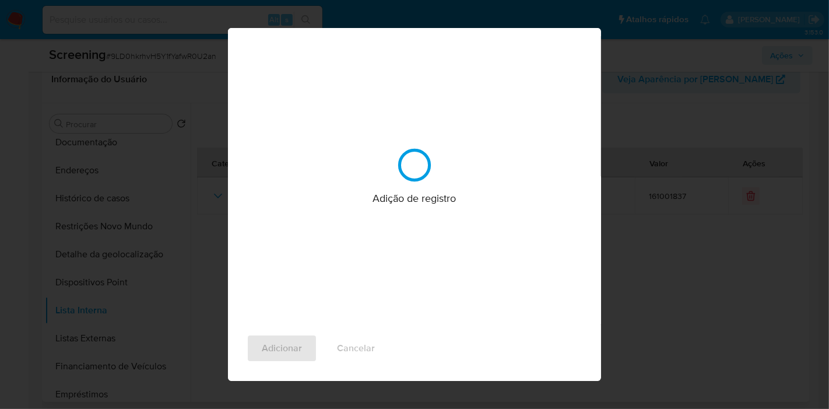
scroll to position [0, 0]
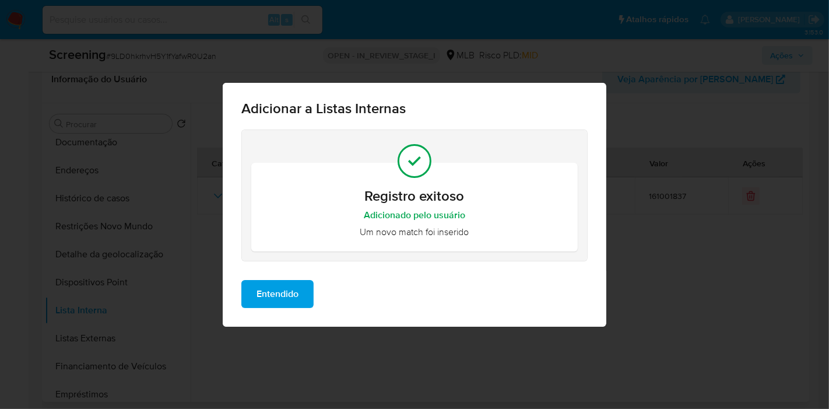
click at [279, 301] on span "Entendido" at bounding box center [278, 294] width 42 height 26
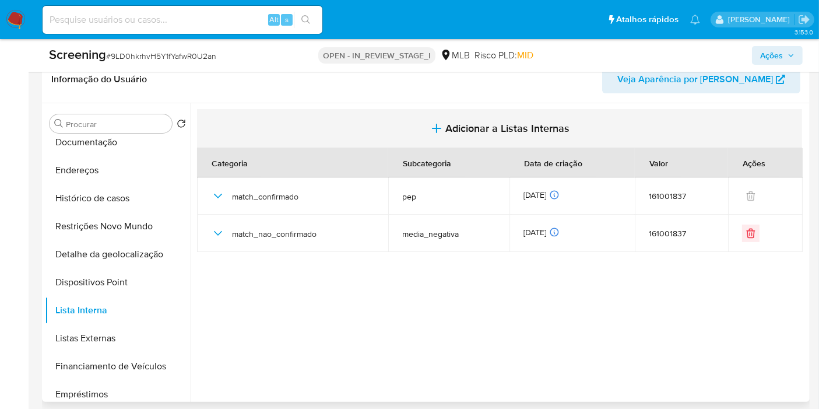
click at [439, 118] on button "Adicionar a Listas Internas" at bounding box center [499, 128] width 605 height 39
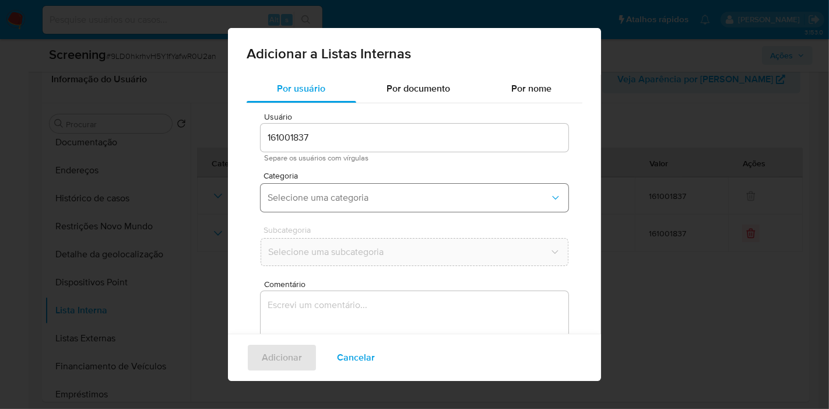
click at [355, 191] on button "Selecione uma categoria" at bounding box center [415, 198] width 308 height 28
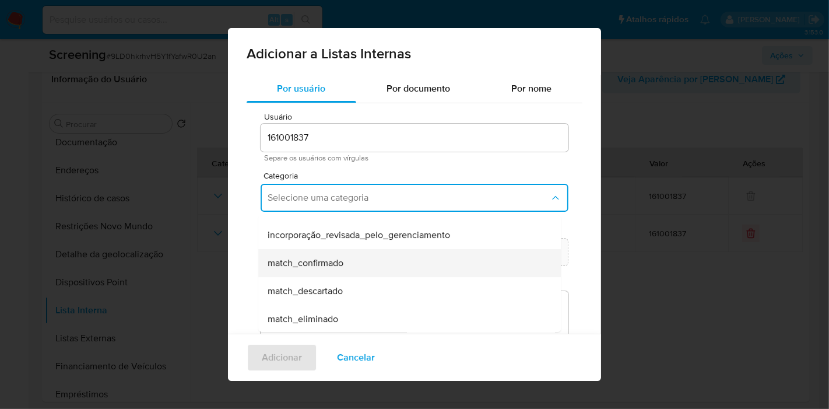
scroll to position [51, 0]
click at [349, 262] on div "match_confirmado" at bounding box center [406, 262] width 277 height 28
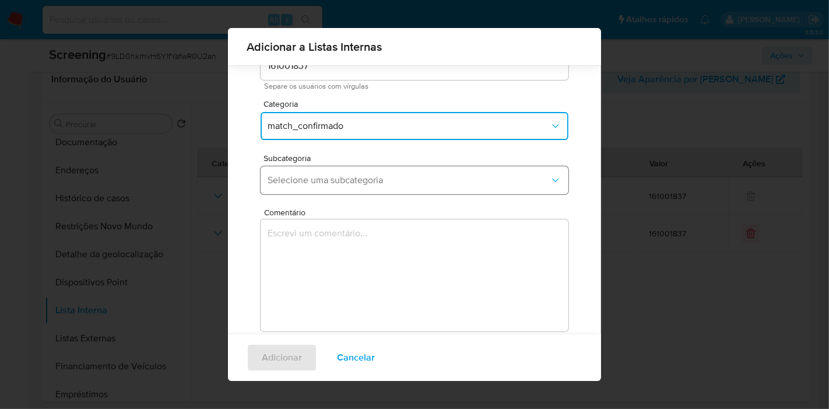
scroll to position [63, 0]
click at [356, 186] on button "Selecione uma subcategoria" at bounding box center [415, 180] width 308 height 28
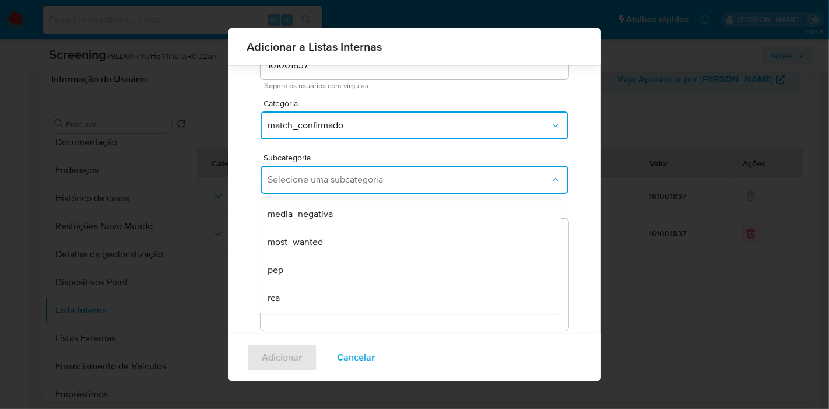
scroll to position [79, 0]
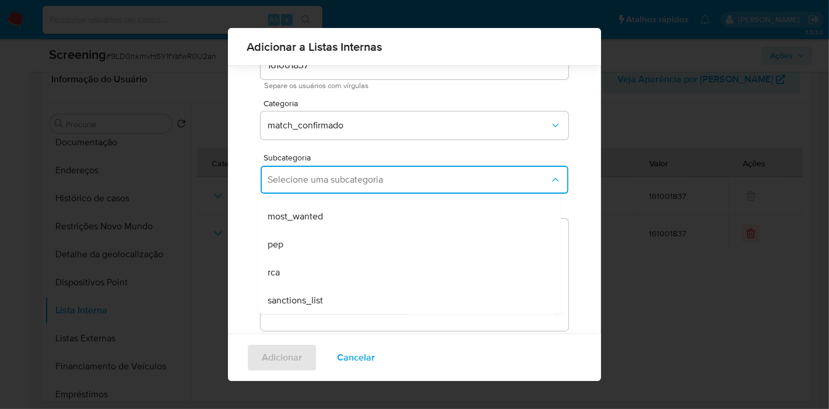
click at [251, 213] on div "Usuário 161001837 Separe os usuários com vírgulas Categoria match_confirmado Su…" at bounding box center [415, 190] width 336 height 319
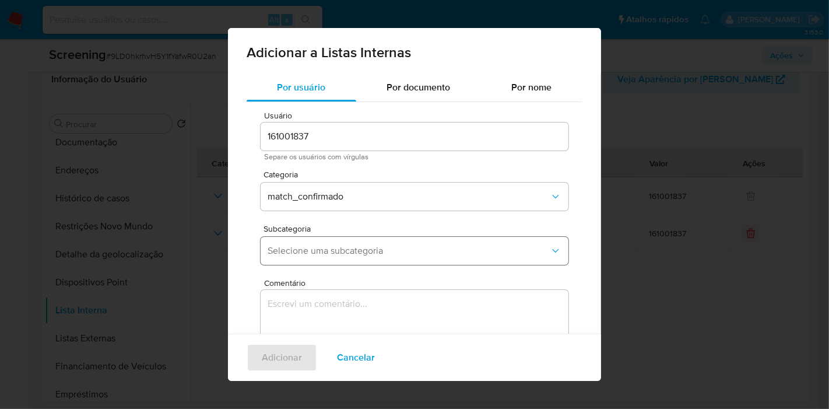
scroll to position [2, 0]
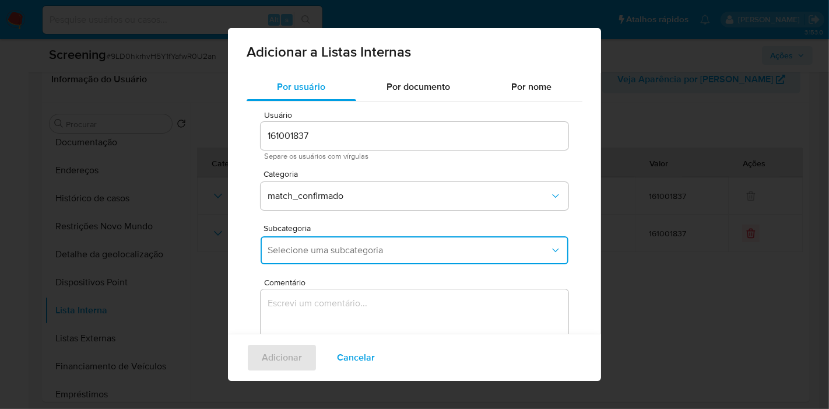
click at [325, 254] on span "Selecione uma subcategoria" at bounding box center [409, 250] width 282 height 12
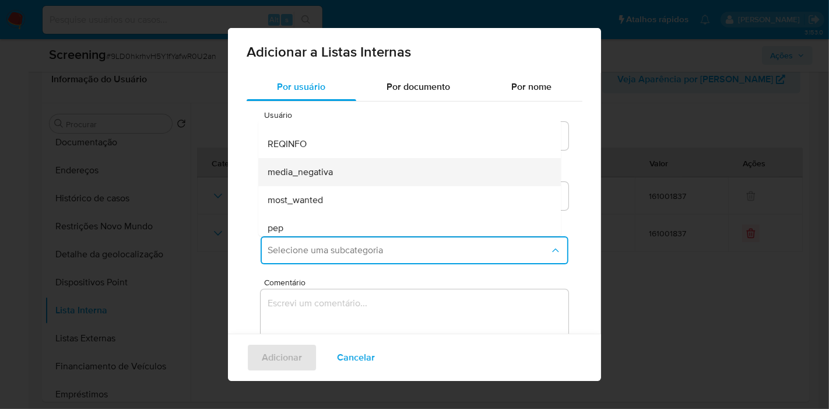
scroll to position [15, 0]
click at [337, 181] on div "media_negativa" at bounding box center [406, 174] width 277 height 28
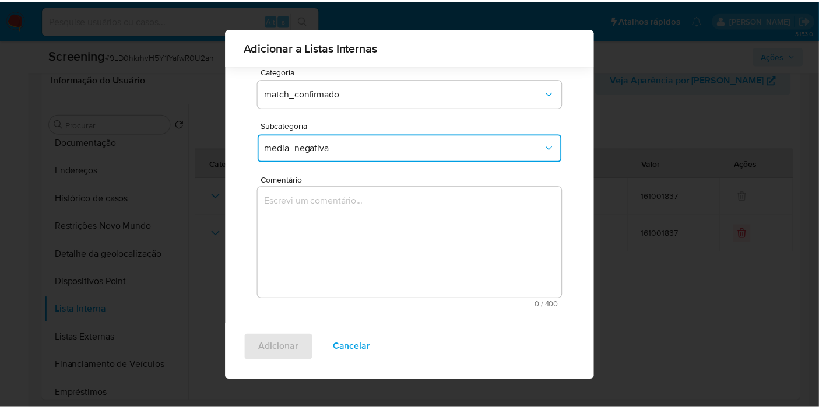
scroll to position [97, 0]
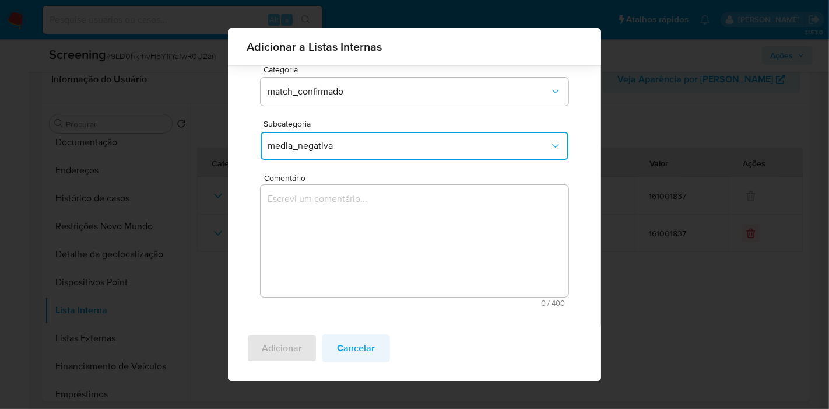
click at [351, 357] on span "Cancelar" at bounding box center [356, 348] width 38 height 26
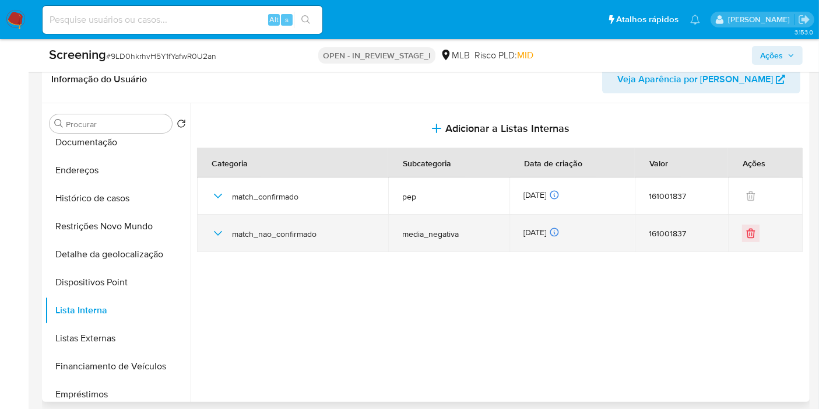
click at [218, 232] on icon "button" at bounding box center [218, 233] width 14 height 14
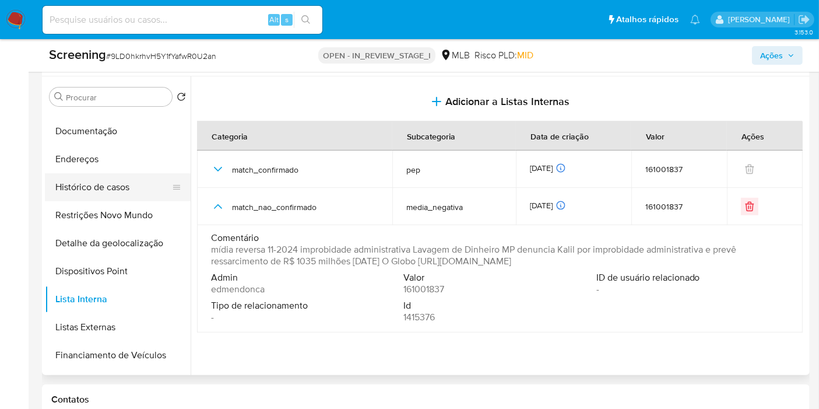
scroll to position [16, 0]
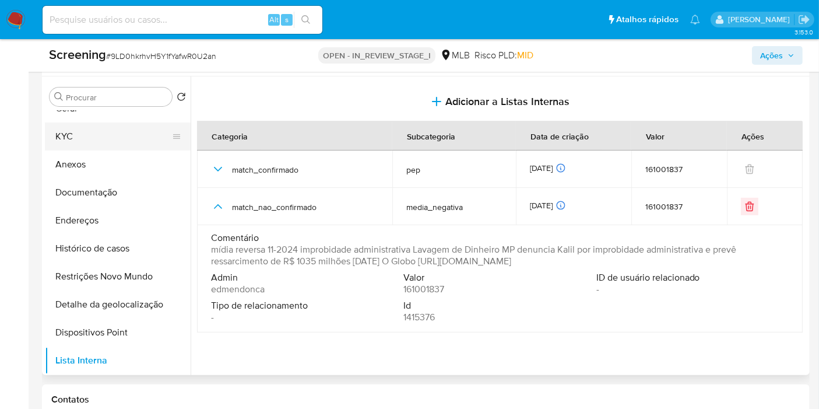
click at [114, 131] on button "KYC" at bounding box center [113, 136] width 136 height 28
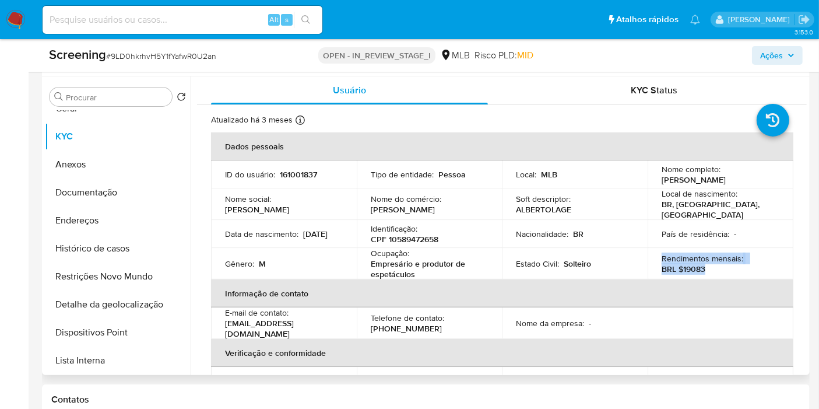
drag, startPoint x: 720, startPoint y: 269, endPoint x: 659, endPoint y: 257, distance: 61.8
click at [662, 257] on div "Rendimentos mensais : BRL $19083" at bounding box center [721, 263] width 118 height 21
copy div "Rendimentos mensais : BRL $19083"
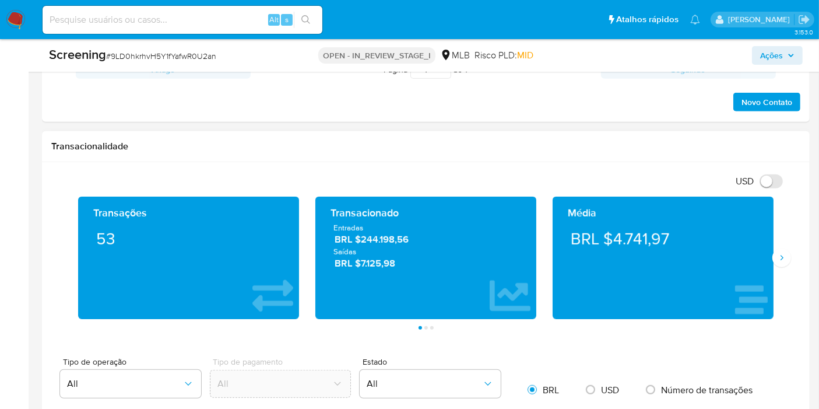
scroll to position [875, 0]
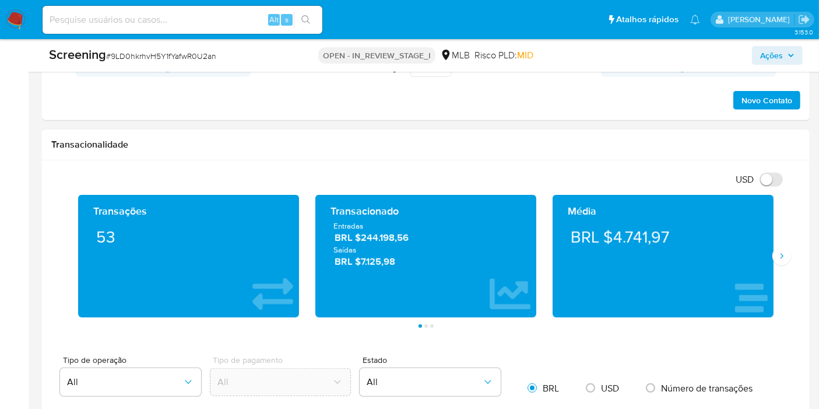
drag, startPoint x: 399, startPoint y: 264, endPoint x: 334, endPoint y: 230, distance: 74.3
click at [334, 230] on div "Entradas BRL $244.198,56 Saídas BRL $7.125,98" at bounding box center [426, 244] width 202 height 48
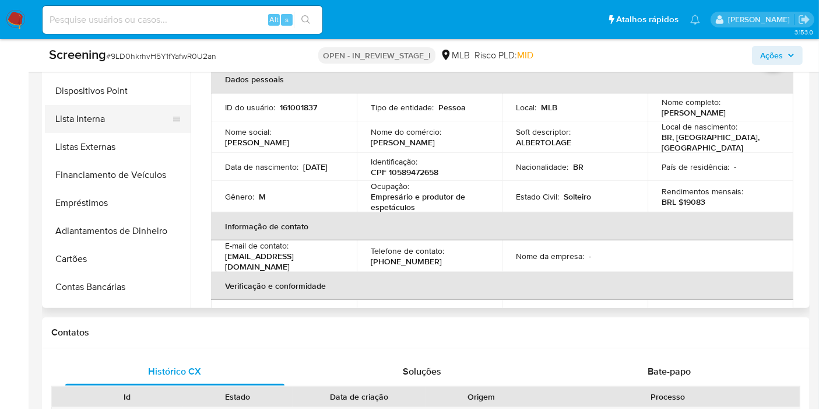
scroll to position [190, 0]
click at [114, 111] on button "Lista Interna" at bounding box center [113, 120] width 136 height 28
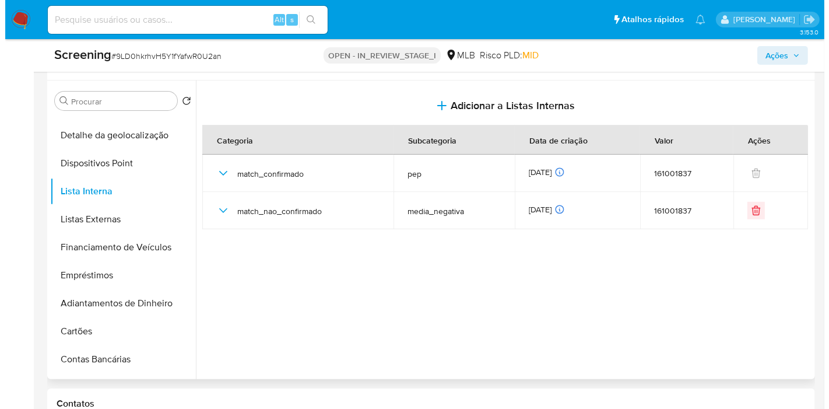
scroll to position [357, 0]
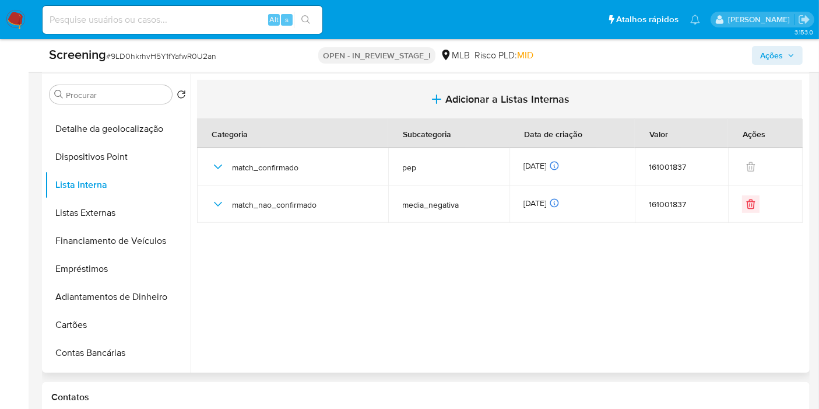
click at [498, 96] on span "Adicionar a Listas Internas" at bounding box center [508, 99] width 124 height 13
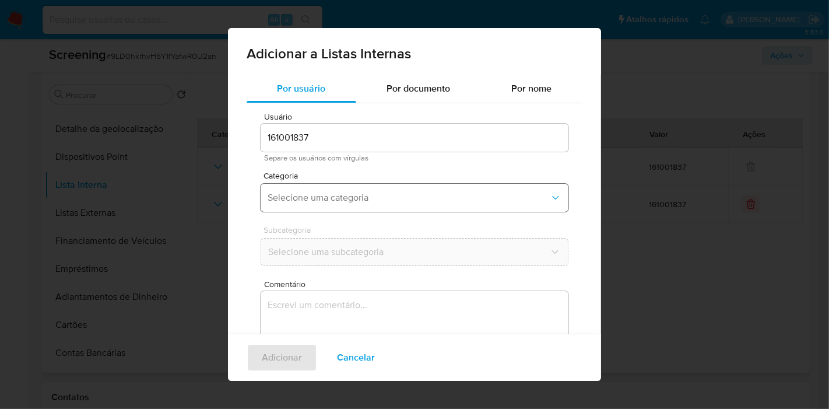
click at [355, 196] on span "Selecione uma categoria" at bounding box center [409, 198] width 282 height 12
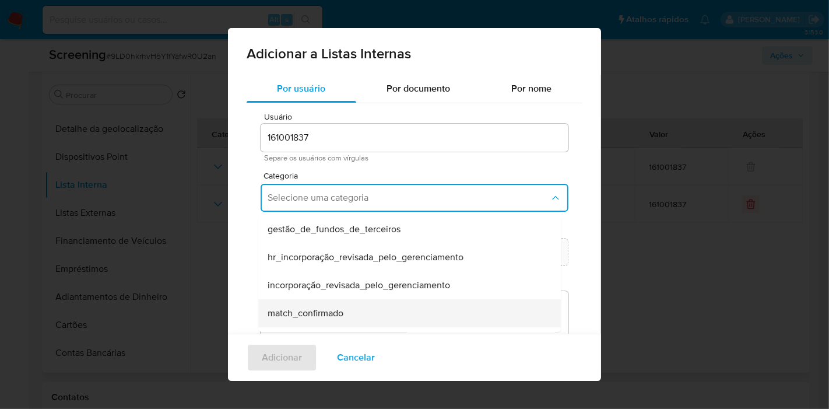
click at [367, 309] on div "match_confirmado" at bounding box center [406, 313] width 277 height 28
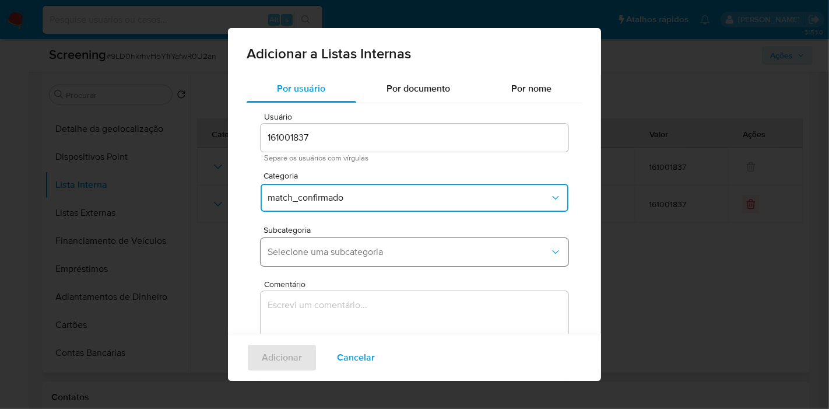
scroll to position [7, 0]
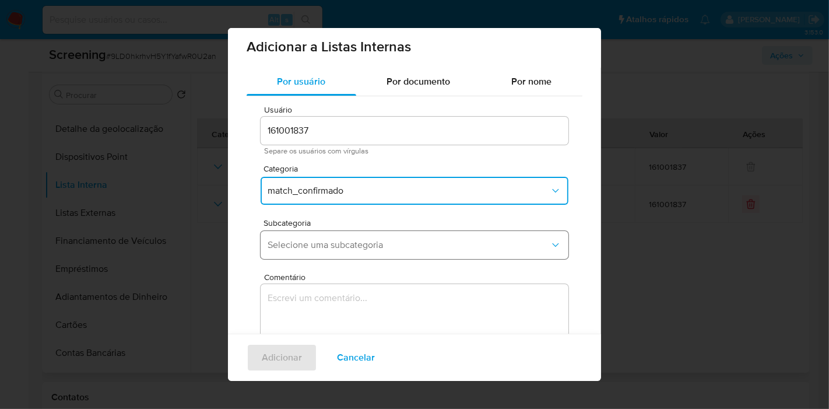
click at [370, 251] on button "Selecione uma subcategoria" at bounding box center [415, 245] width 308 height 28
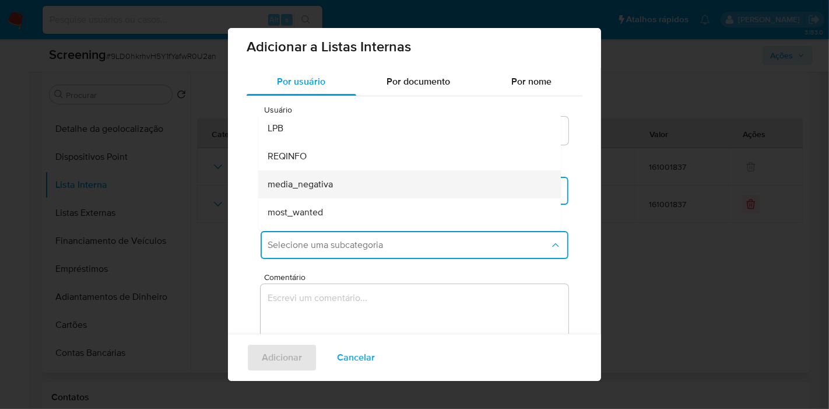
click at [356, 185] on div "media_negativa" at bounding box center [406, 184] width 277 height 28
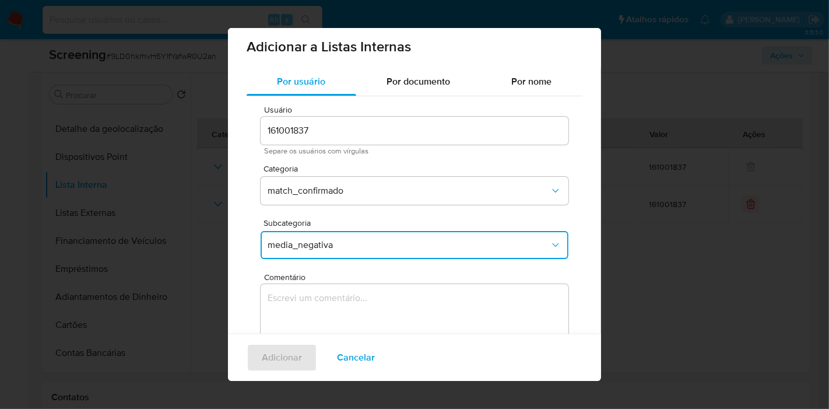
click at [359, 310] on textarea "Comentário" at bounding box center [415, 340] width 308 height 112
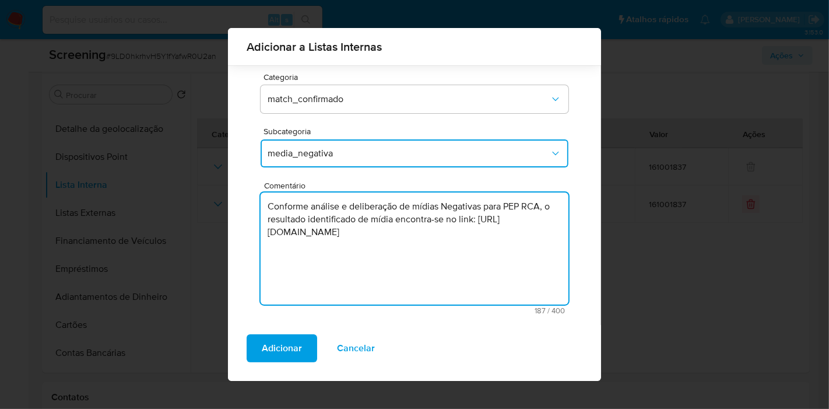
scroll to position [90, 0]
type textarea "Conforme análise e deliberação de mídias Negativas para PEP RCA, o resultado id…"
click at [293, 356] on span "Adicionar" at bounding box center [282, 348] width 40 height 26
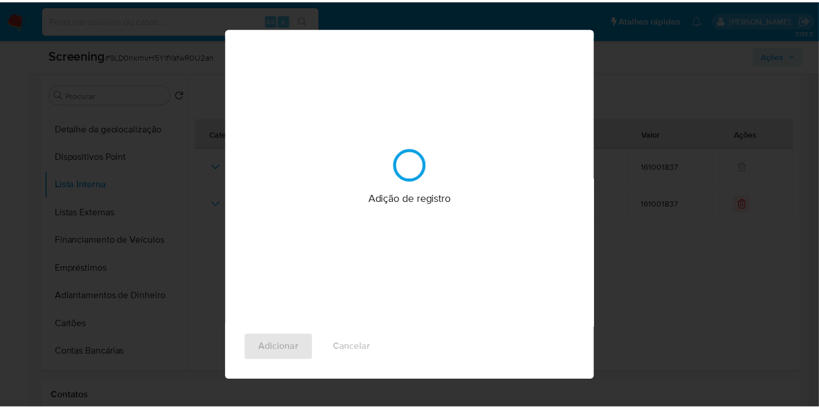
scroll to position [0, 0]
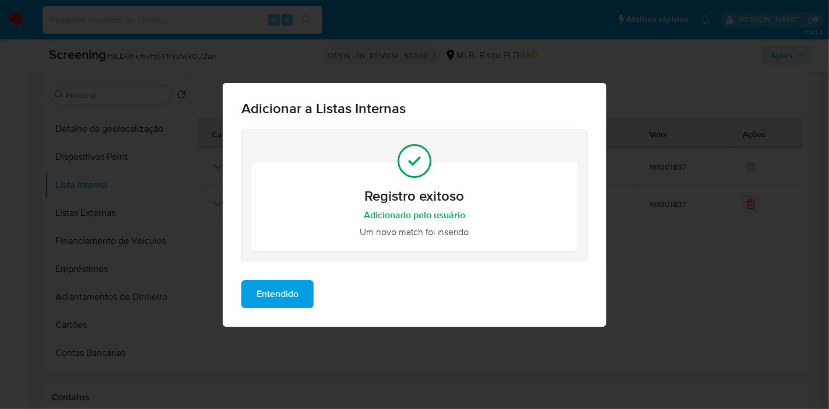
click at [278, 283] on span "Entendido" at bounding box center [278, 294] width 42 height 26
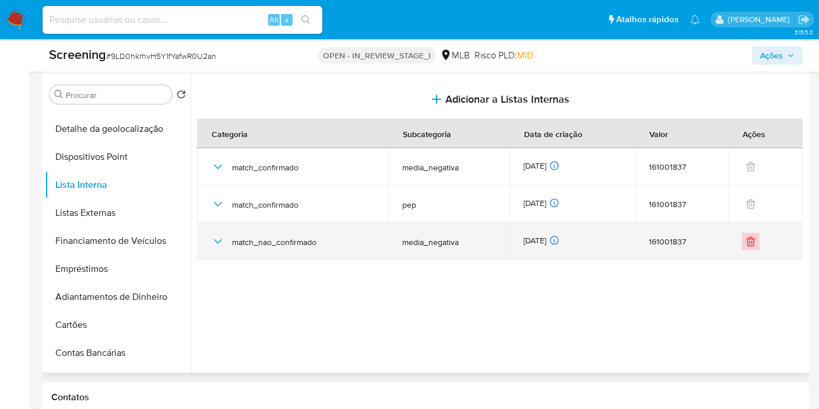
click at [750, 241] on icon "Eliminar" at bounding box center [750, 242] width 0 height 3
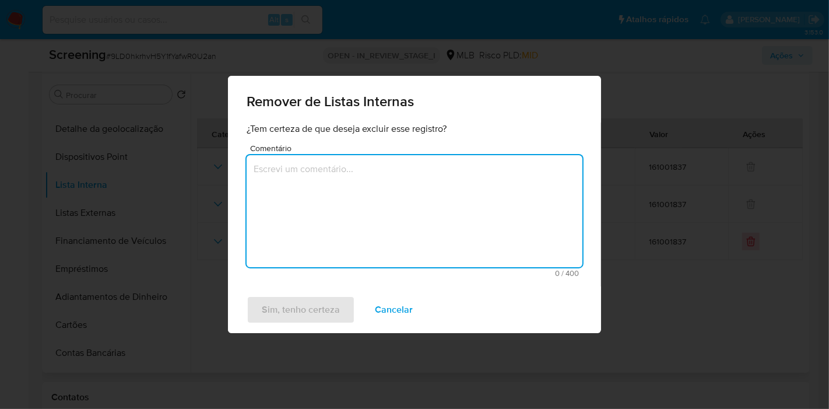
drag, startPoint x: 449, startPoint y: 212, endPoint x: 446, endPoint y: 206, distance: 7.3
click at [448, 212] on textarea "Comentário" at bounding box center [415, 211] width 336 height 112
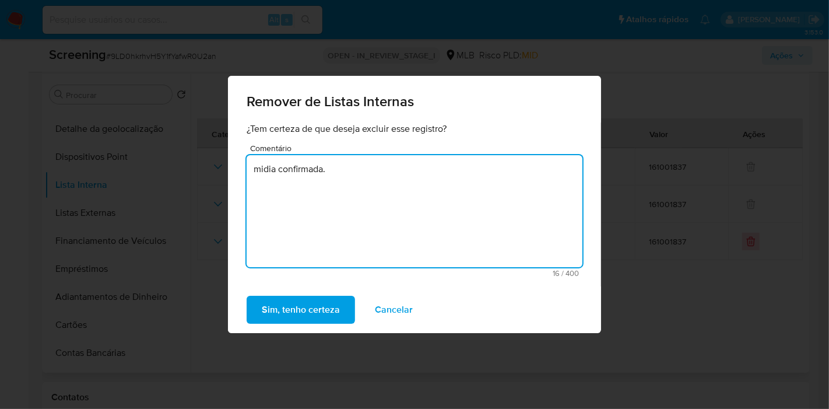
type textarea "midia confirmada."
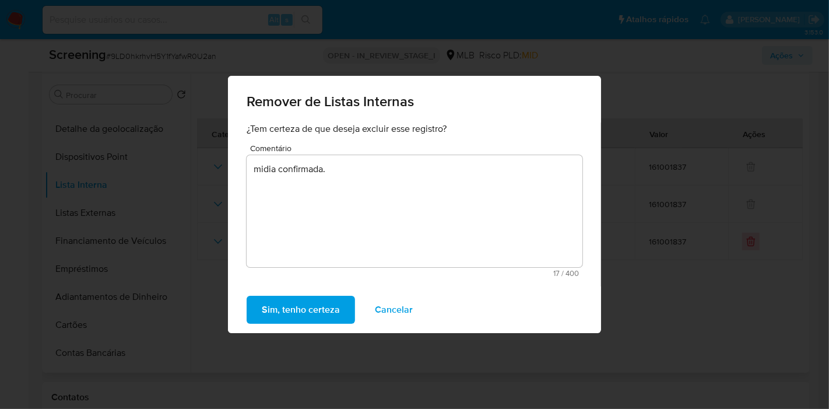
click at [247, 296] on button "Sim, tenho certeza" at bounding box center [301, 310] width 108 height 28
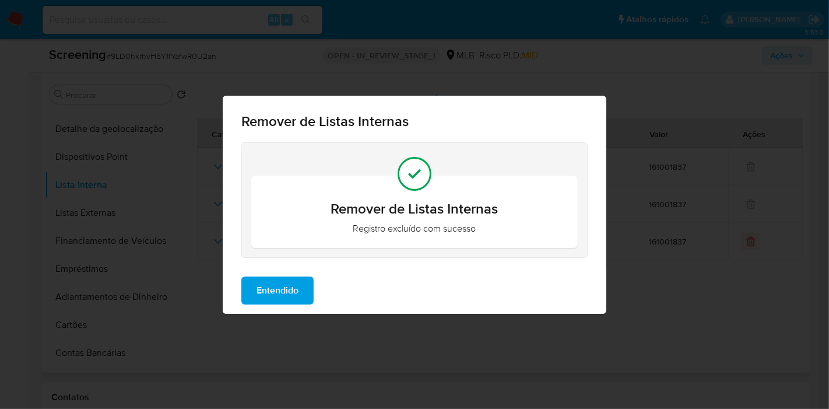
click at [304, 289] on button "Entendido" at bounding box center [277, 290] width 72 height 28
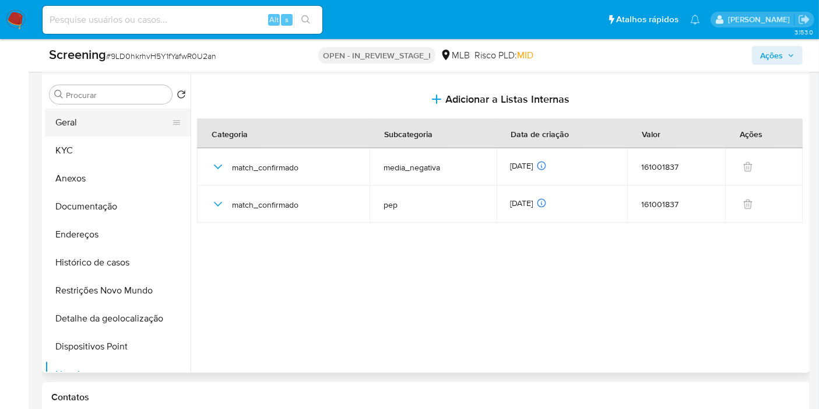
click at [93, 121] on button "Geral" at bounding box center [113, 122] width 136 height 28
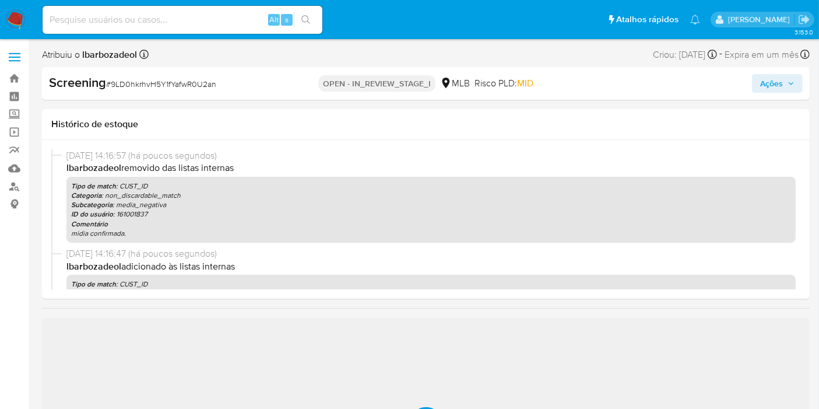
scroll to position [129, 0]
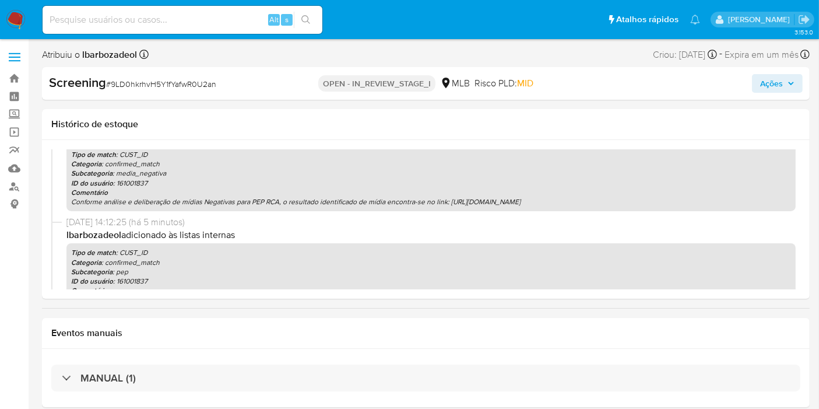
select select "10"
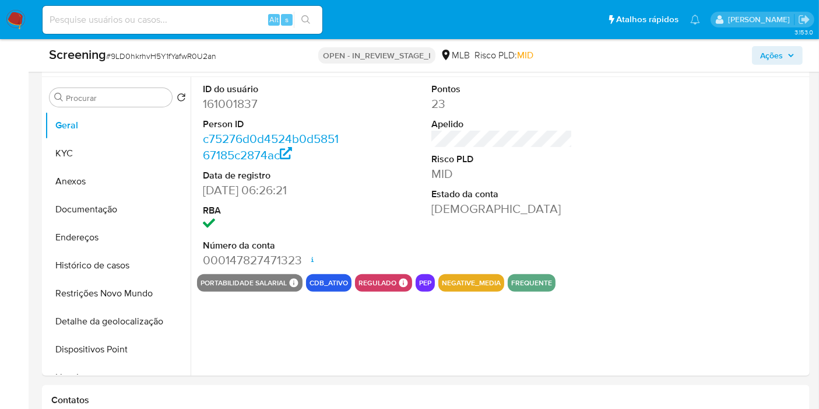
scroll to position [305, 0]
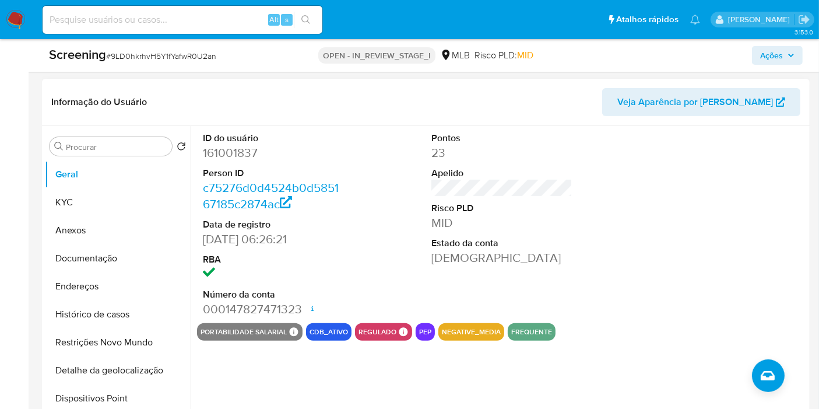
drag, startPoint x: 790, startPoint y: 57, endPoint x: 477, endPoint y: 164, distance: 331.0
click at [790, 57] on icon "button" at bounding box center [791, 55] width 7 height 7
click at [788, 53] on icon "button" at bounding box center [791, 55] width 7 height 7
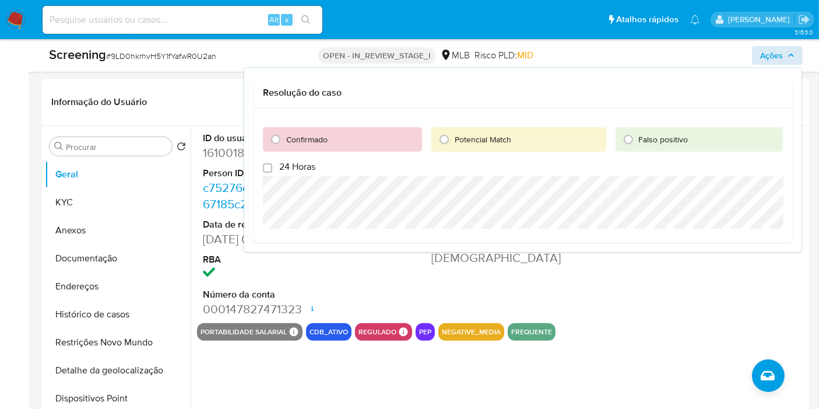
click at [314, 140] on span "Confirmado" at bounding box center [306, 140] width 41 height 12
click at [285, 140] on input "Confirmado" at bounding box center [275, 139] width 19 height 19
radio input "true"
click at [725, 242] on span "Cerrar caso" at bounding box center [742, 242] width 56 height 16
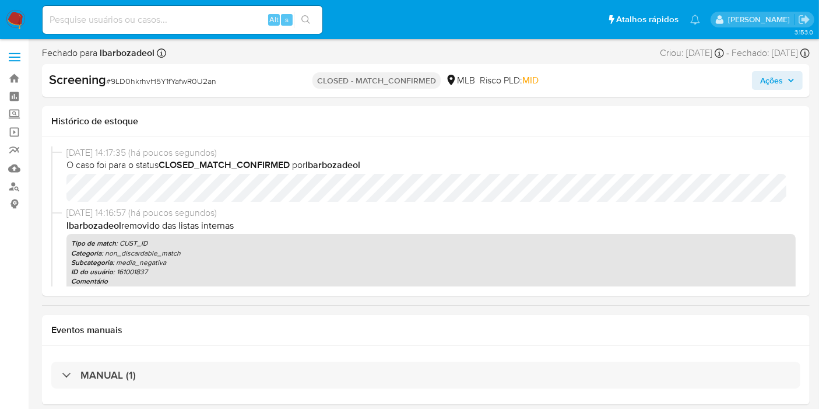
select select "10"
click at [784, 318] on div "Eventos manuais" at bounding box center [426, 330] width 768 height 31
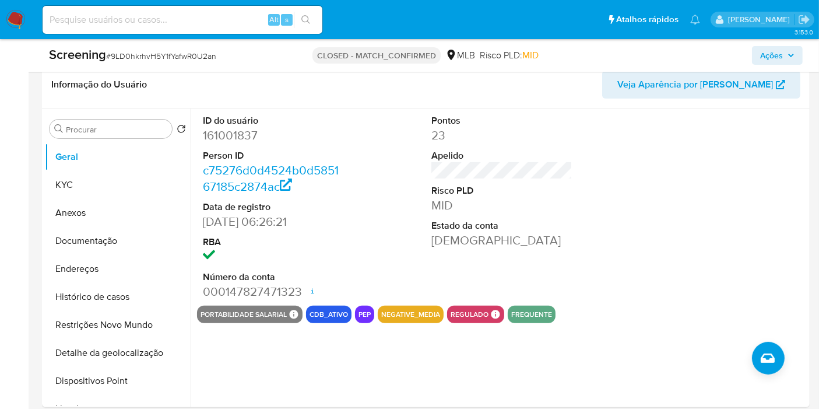
scroll to position [318, 0]
